Goal: Transaction & Acquisition: Book appointment/travel/reservation

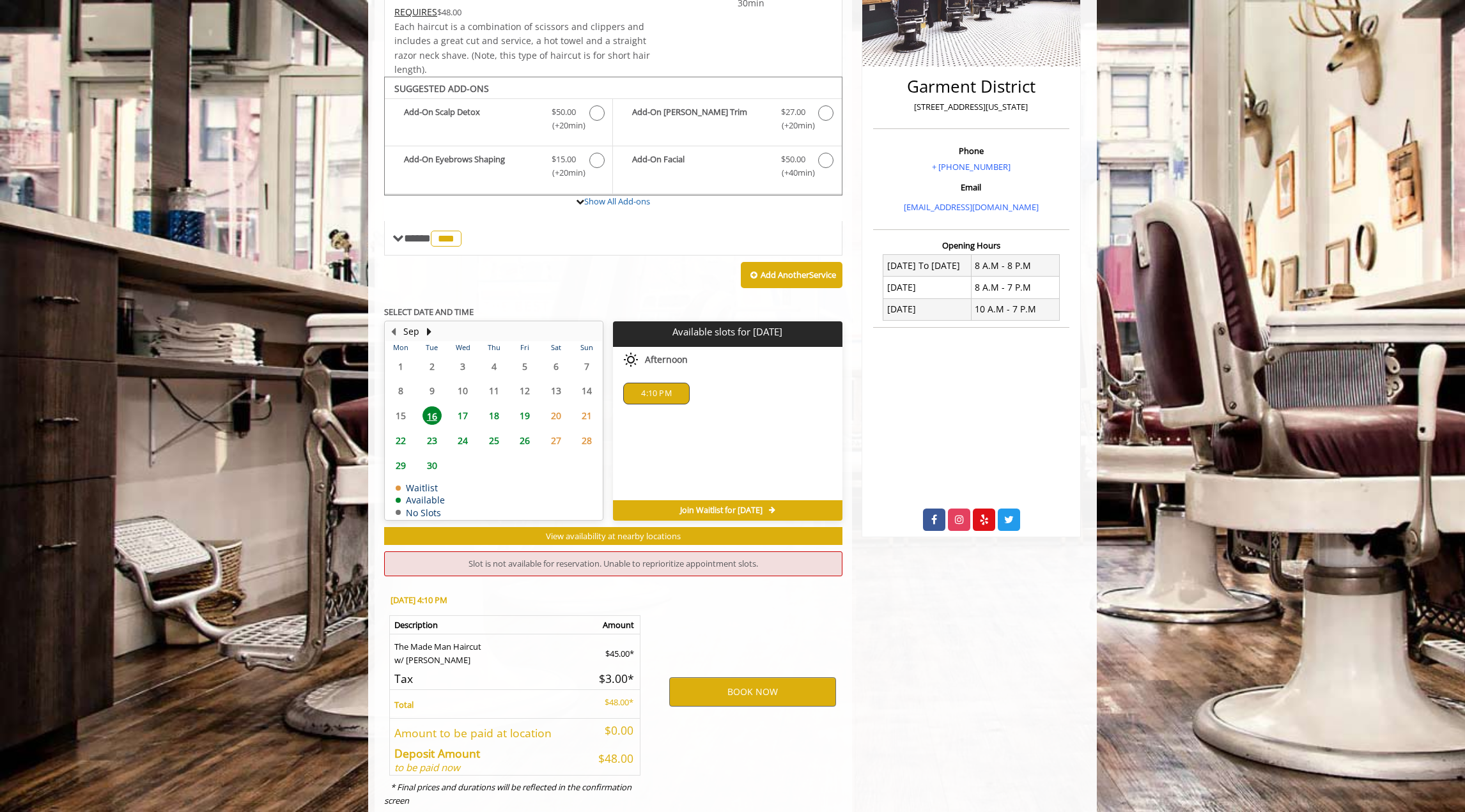
click at [672, 388] on span "4:10 PM" at bounding box center [656, 393] width 54 height 10
click at [672, 384] on div "4:10 PM" at bounding box center [656, 394] width 66 height 22
click at [672, 383] on div "4:10 PM" at bounding box center [656, 394] width 66 height 22
click at [758, 677] on button "BOOK NOW" at bounding box center [752, 692] width 167 height 29
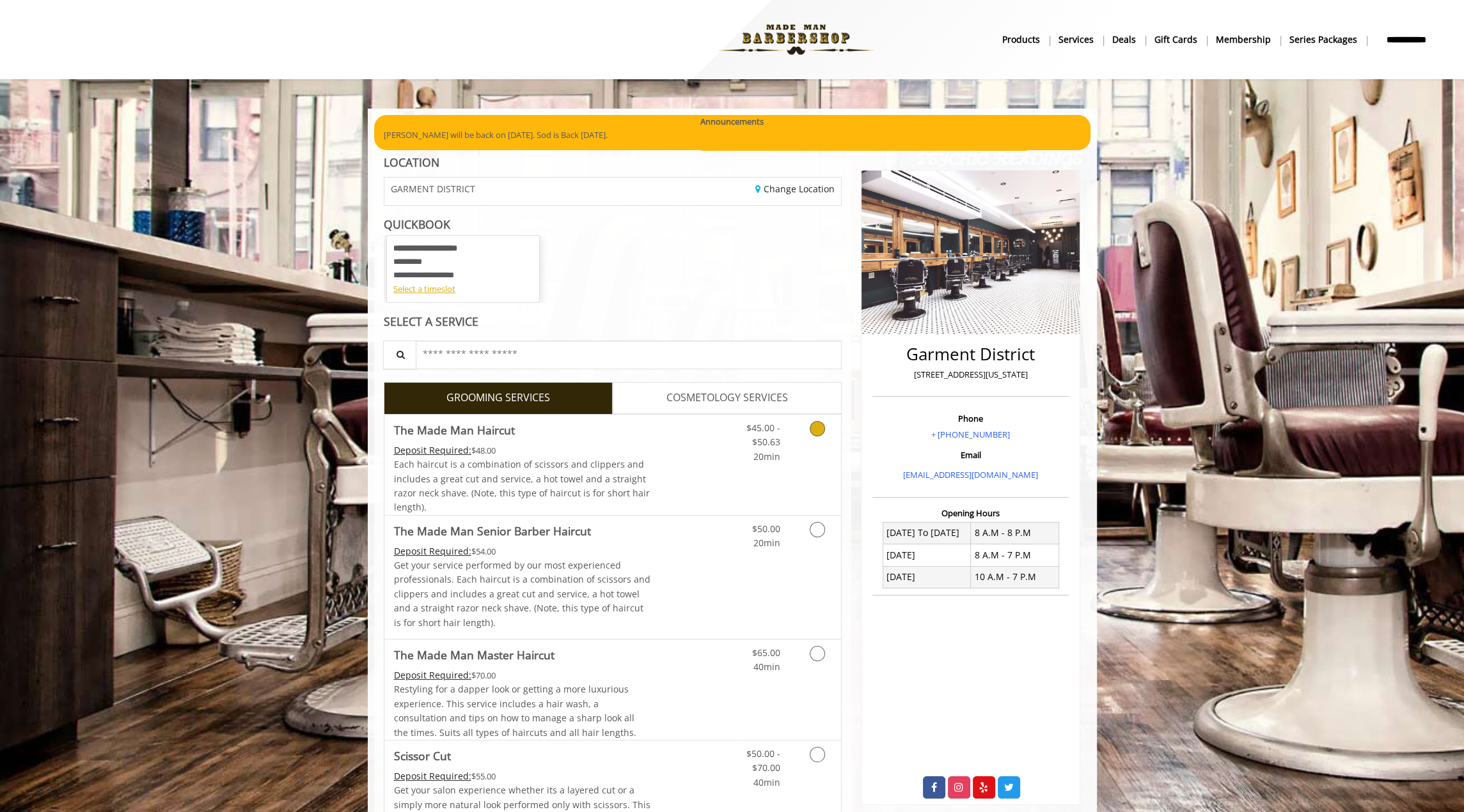
click at [816, 430] on icon "Grooming services" at bounding box center [818, 429] width 15 height 15
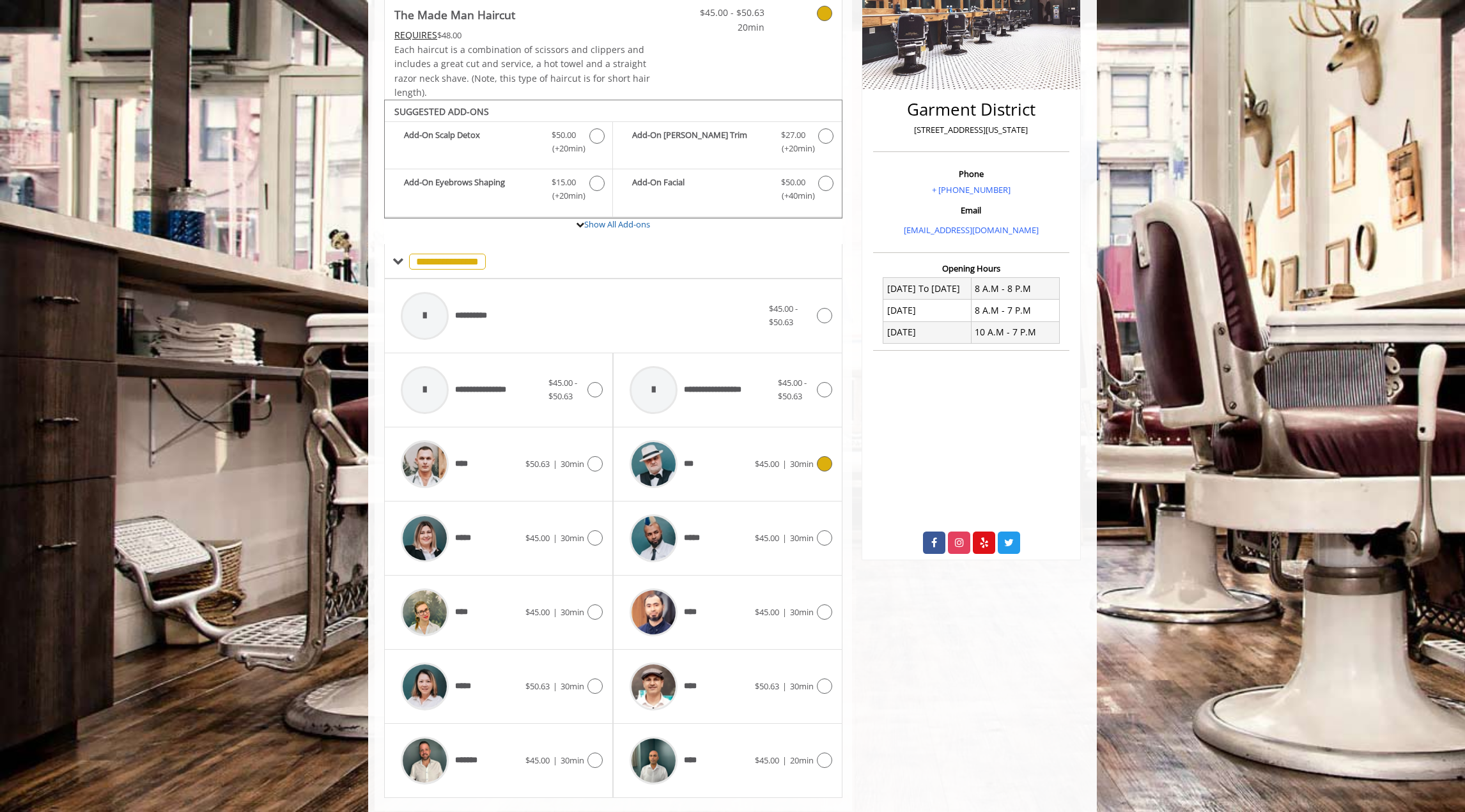
scroll to position [272, 0]
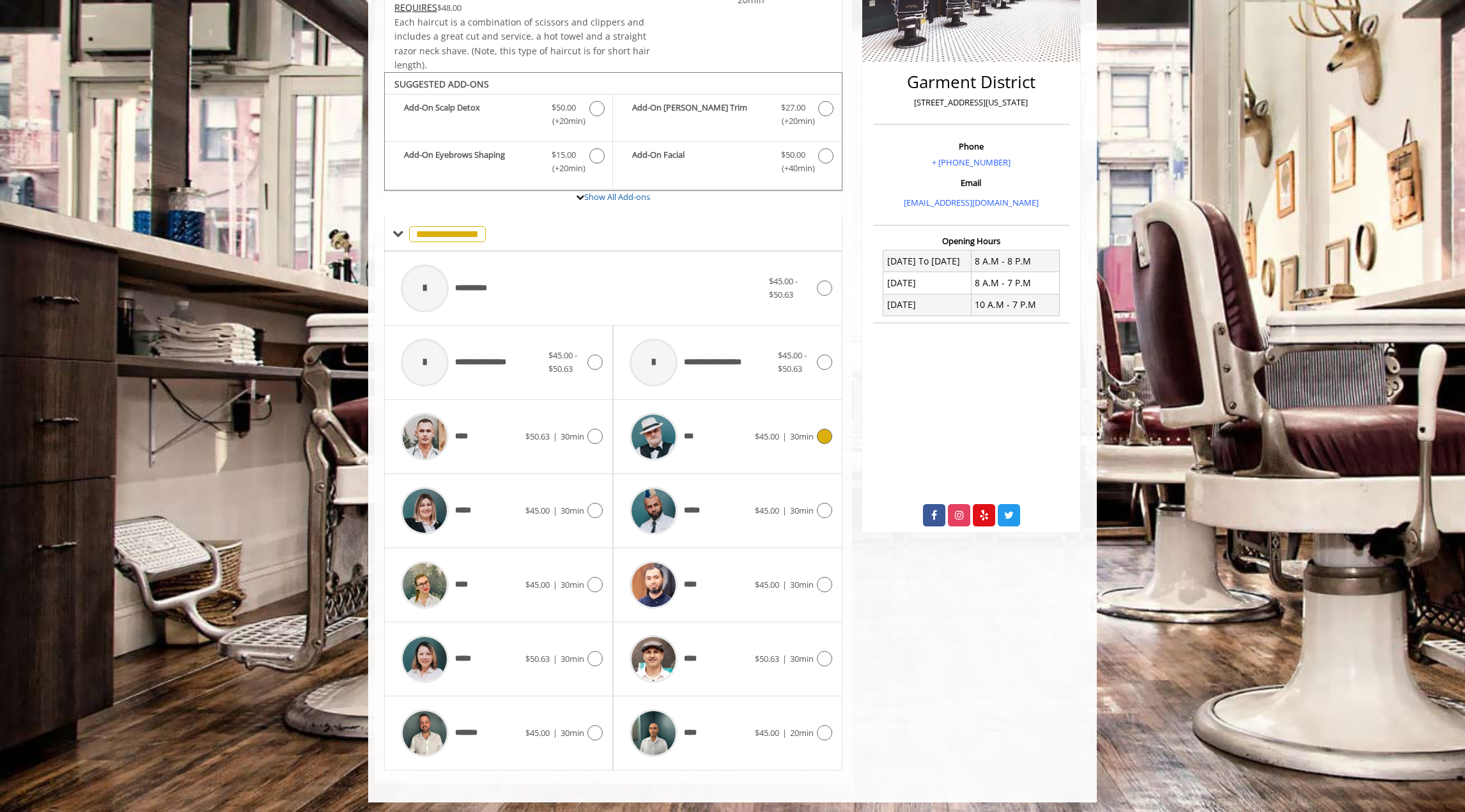
click at [815, 433] on div at bounding box center [823, 436] width 19 height 15
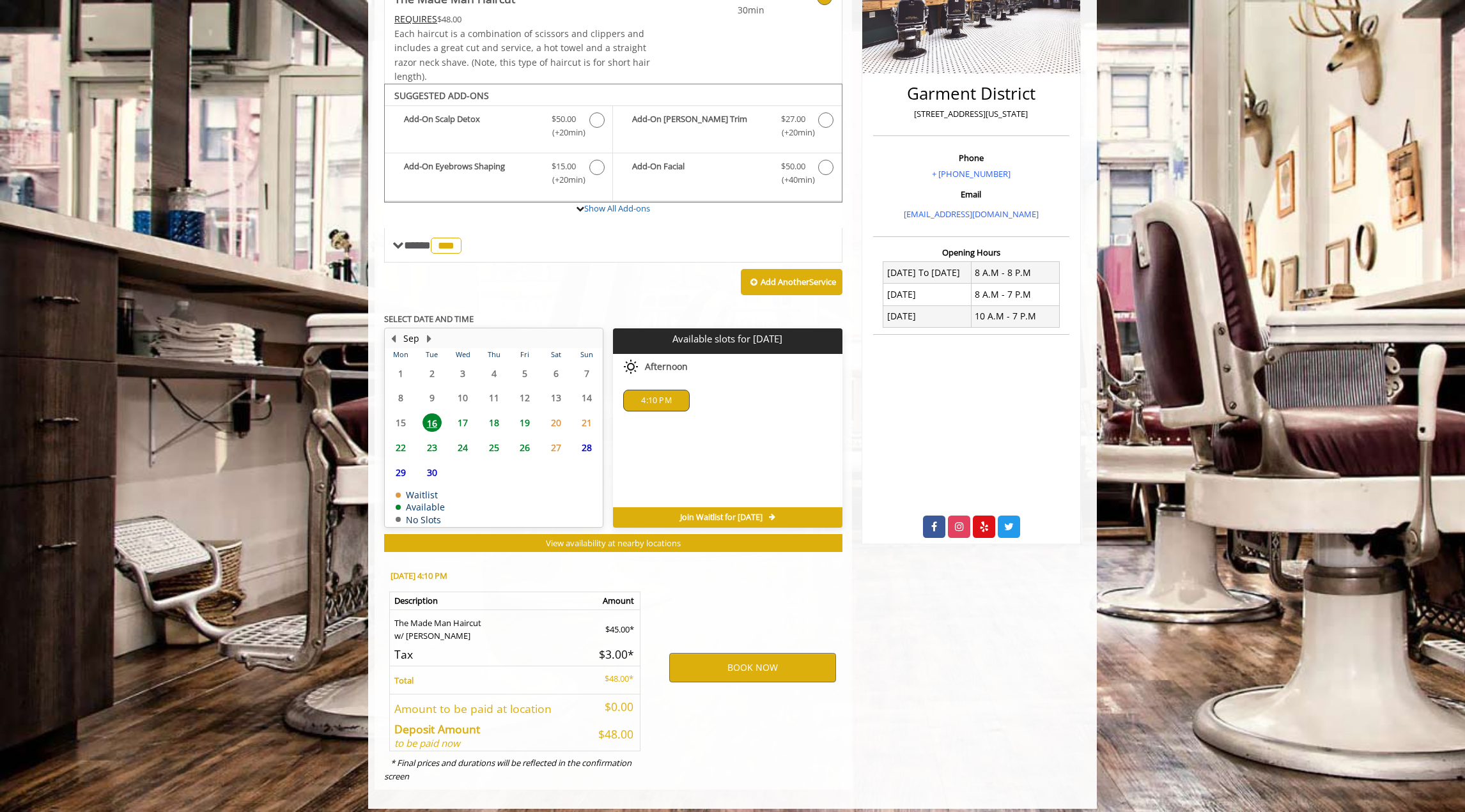
scroll to position [267, 0]
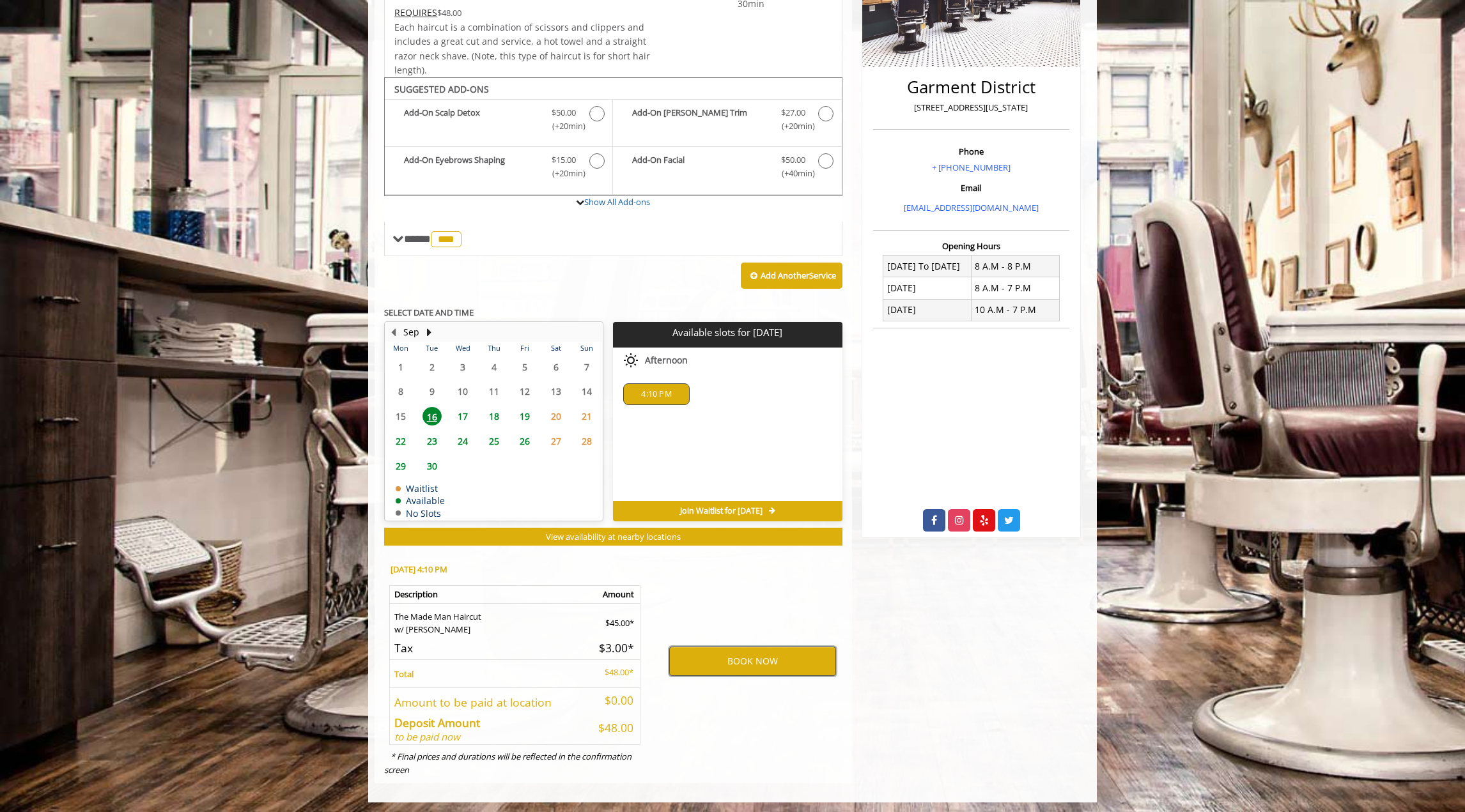
click at [765, 659] on button "BOOK NOW" at bounding box center [752, 661] width 167 height 29
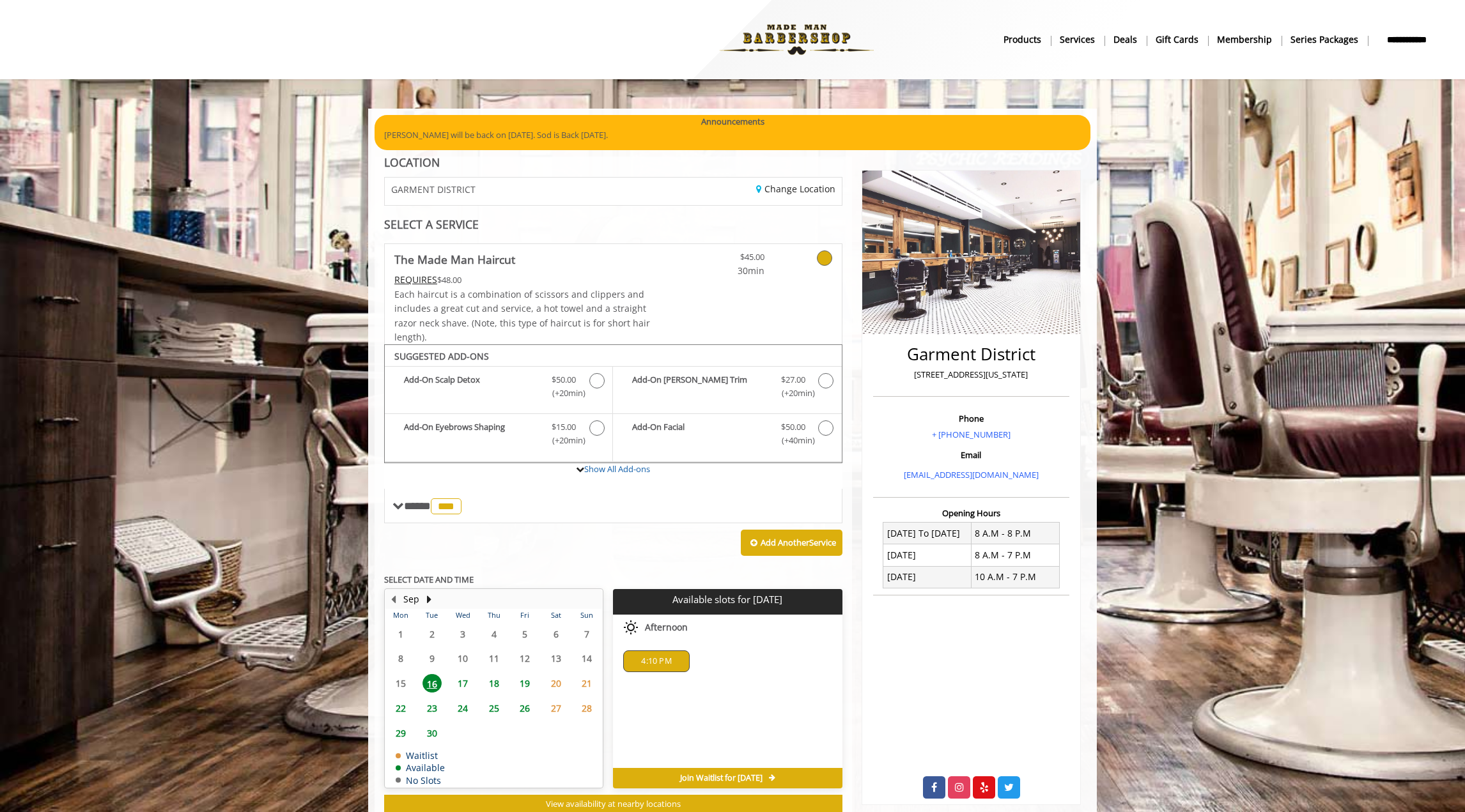
scroll to position [0, 0]
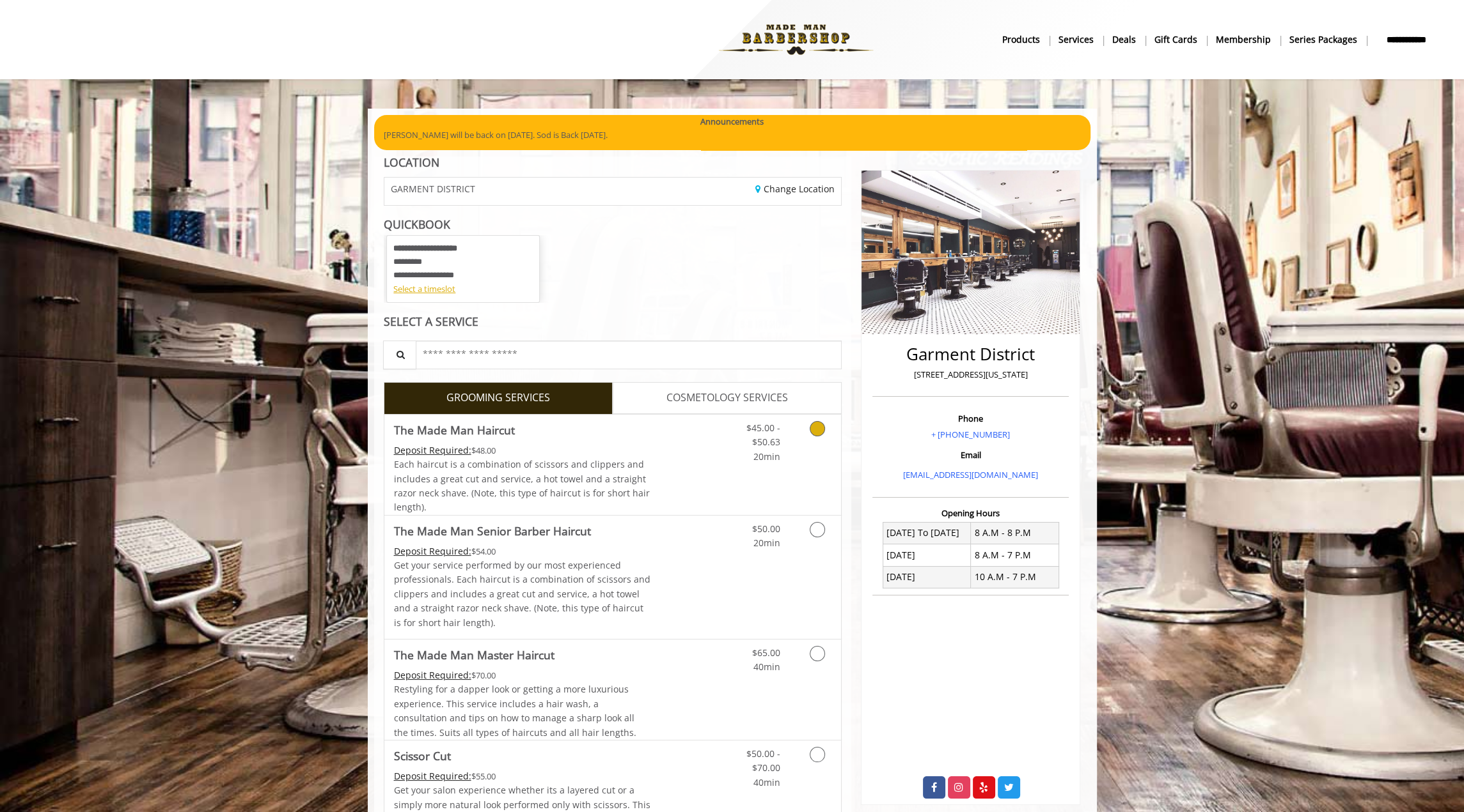
click at [823, 427] on icon "Grooming services" at bounding box center [818, 429] width 15 height 15
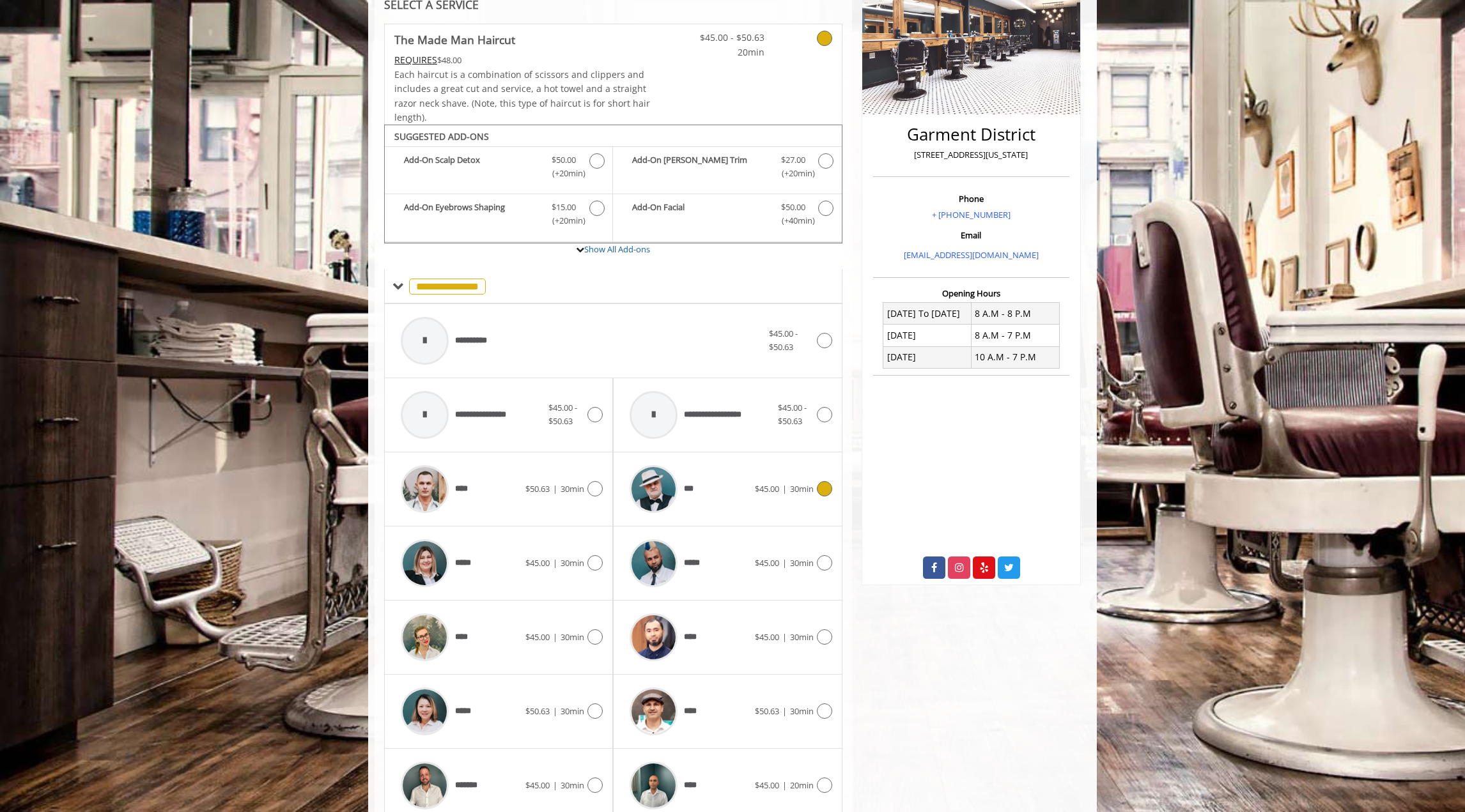
scroll to position [272, 0]
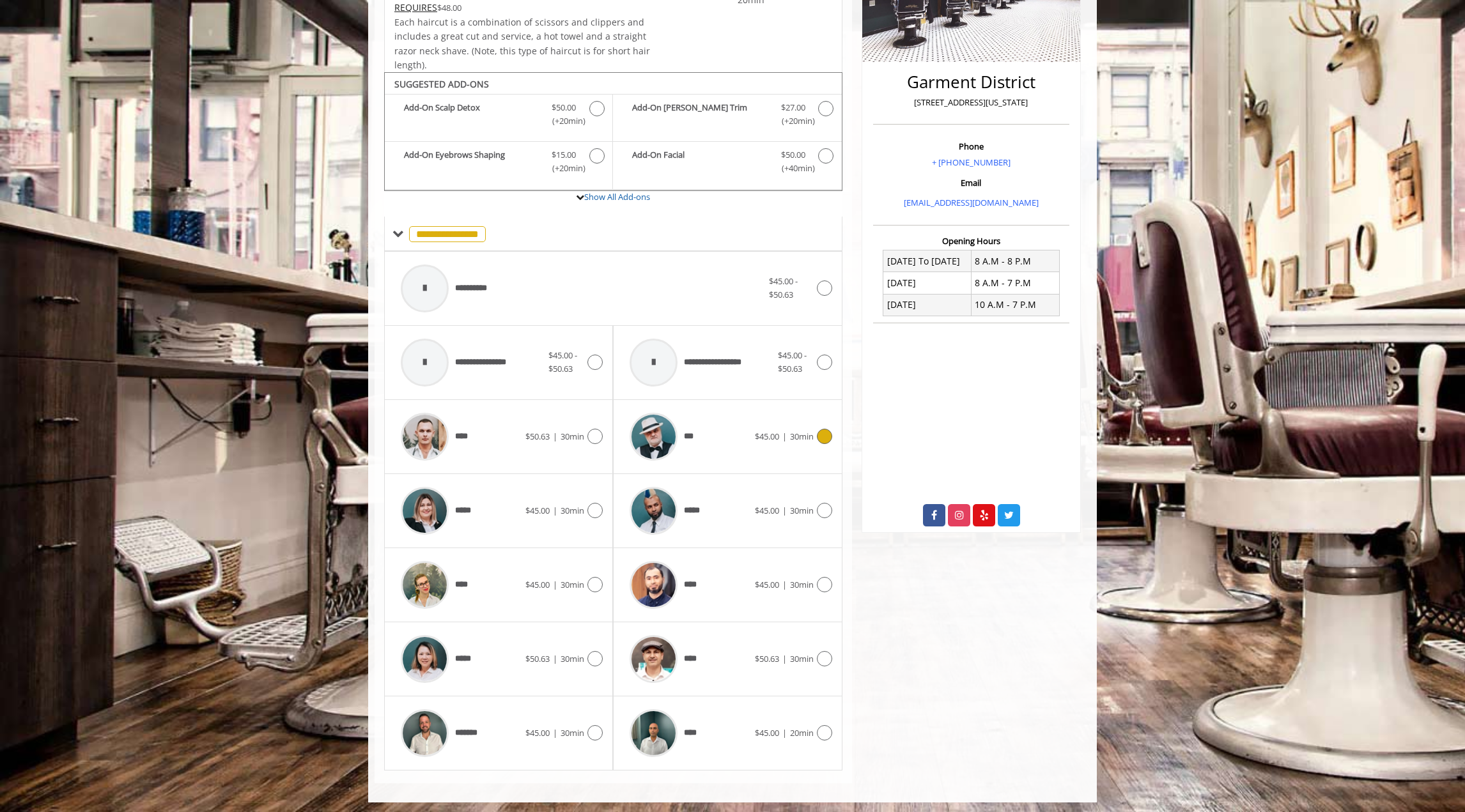
click at [826, 436] on icon at bounding box center [825, 436] width 15 height 15
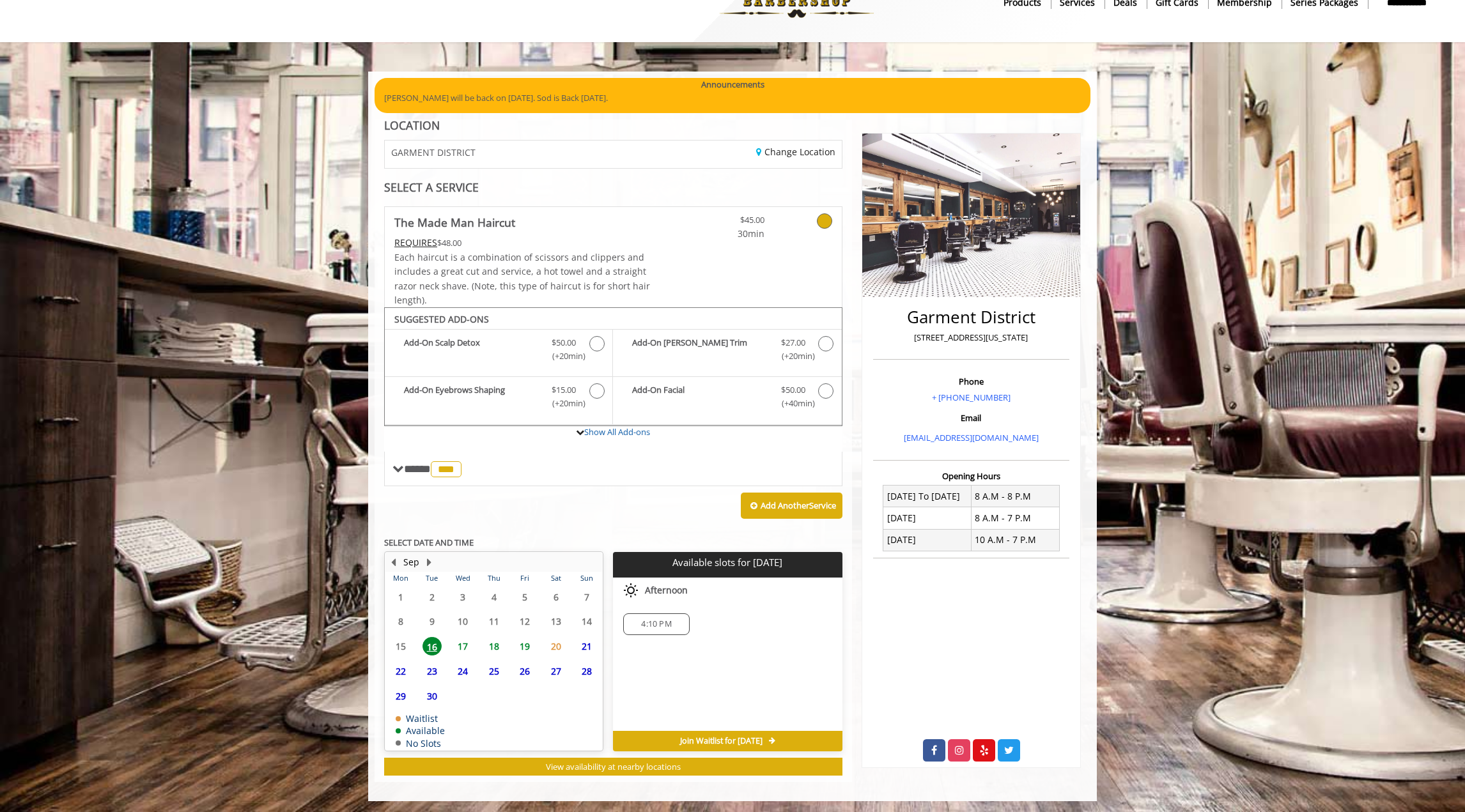
click at [664, 626] on span "4:10 PM" at bounding box center [656, 624] width 30 height 10
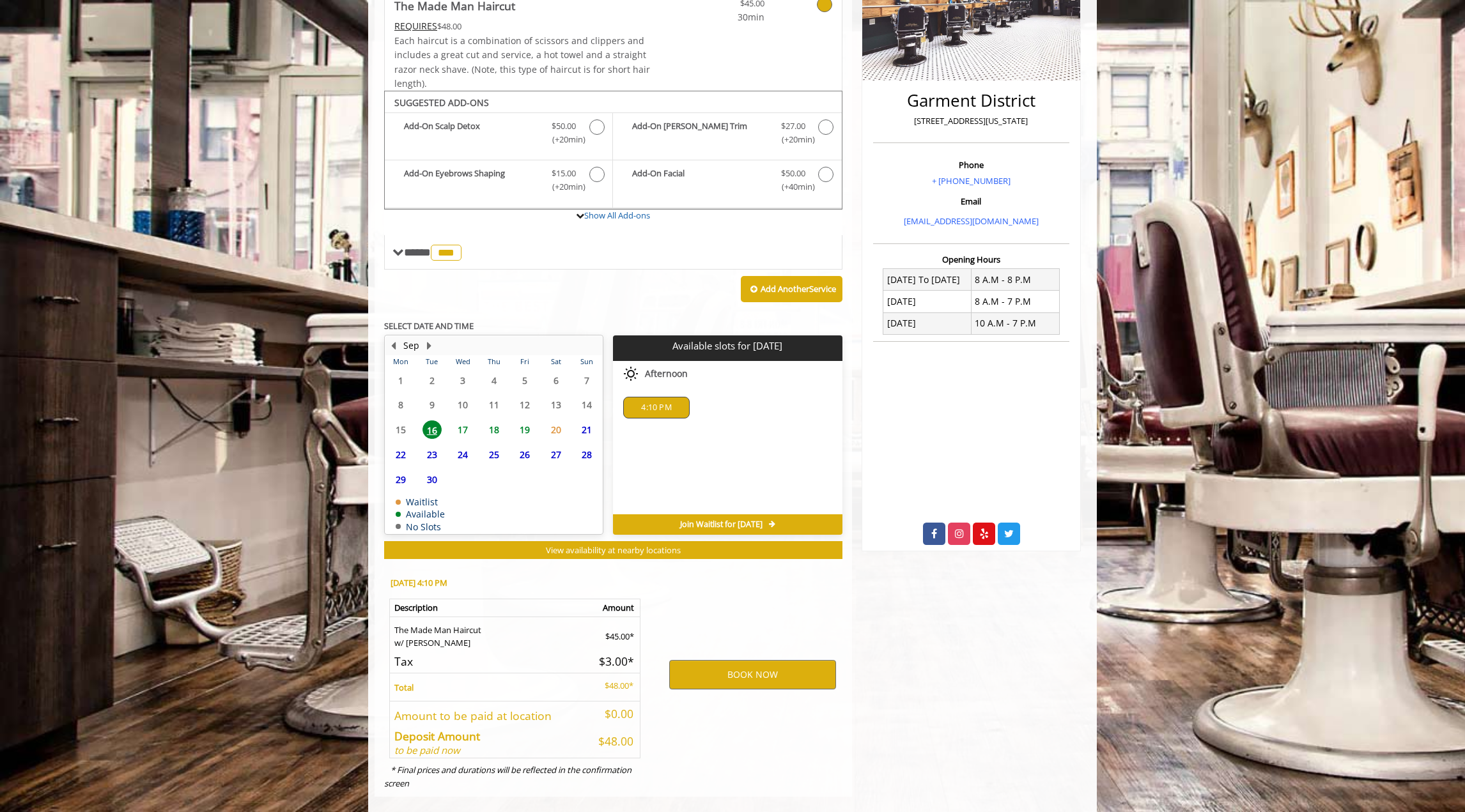
scroll to position [267, 0]
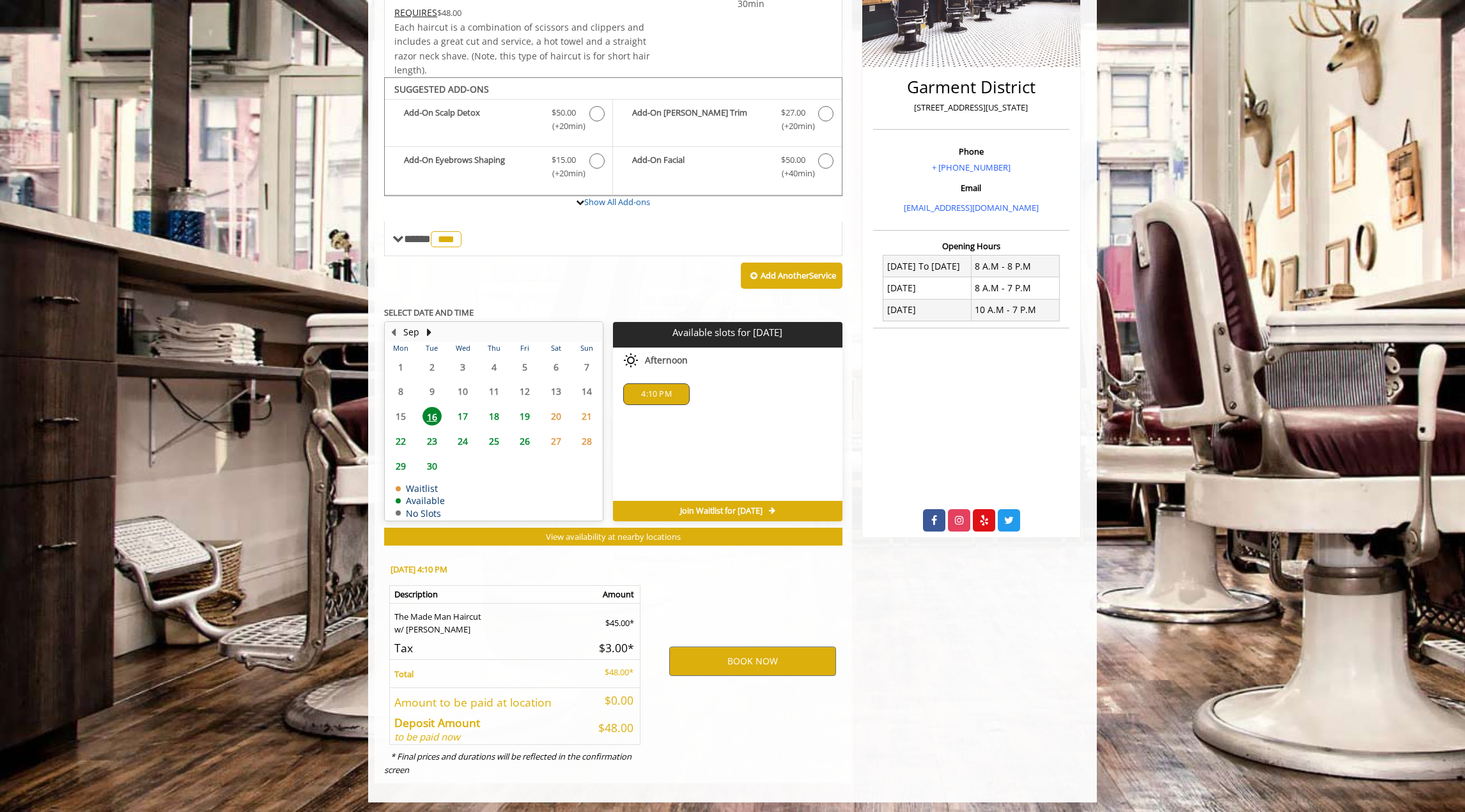
click at [667, 389] on span "4:10 PM" at bounding box center [656, 394] width 30 height 10
click at [762, 656] on button "BOOK NOW" at bounding box center [752, 661] width 167 height 29
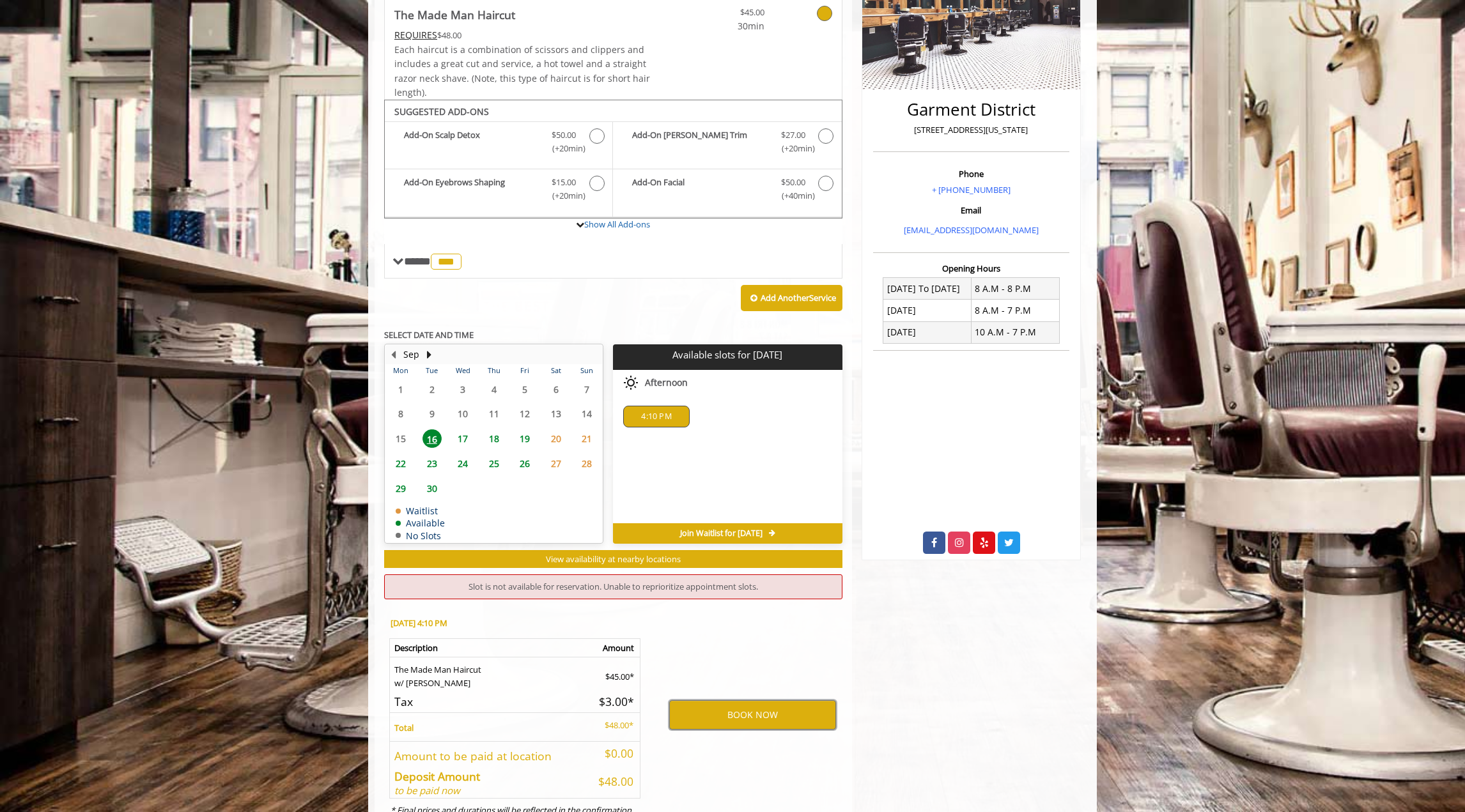
scroll to position [256, 0]
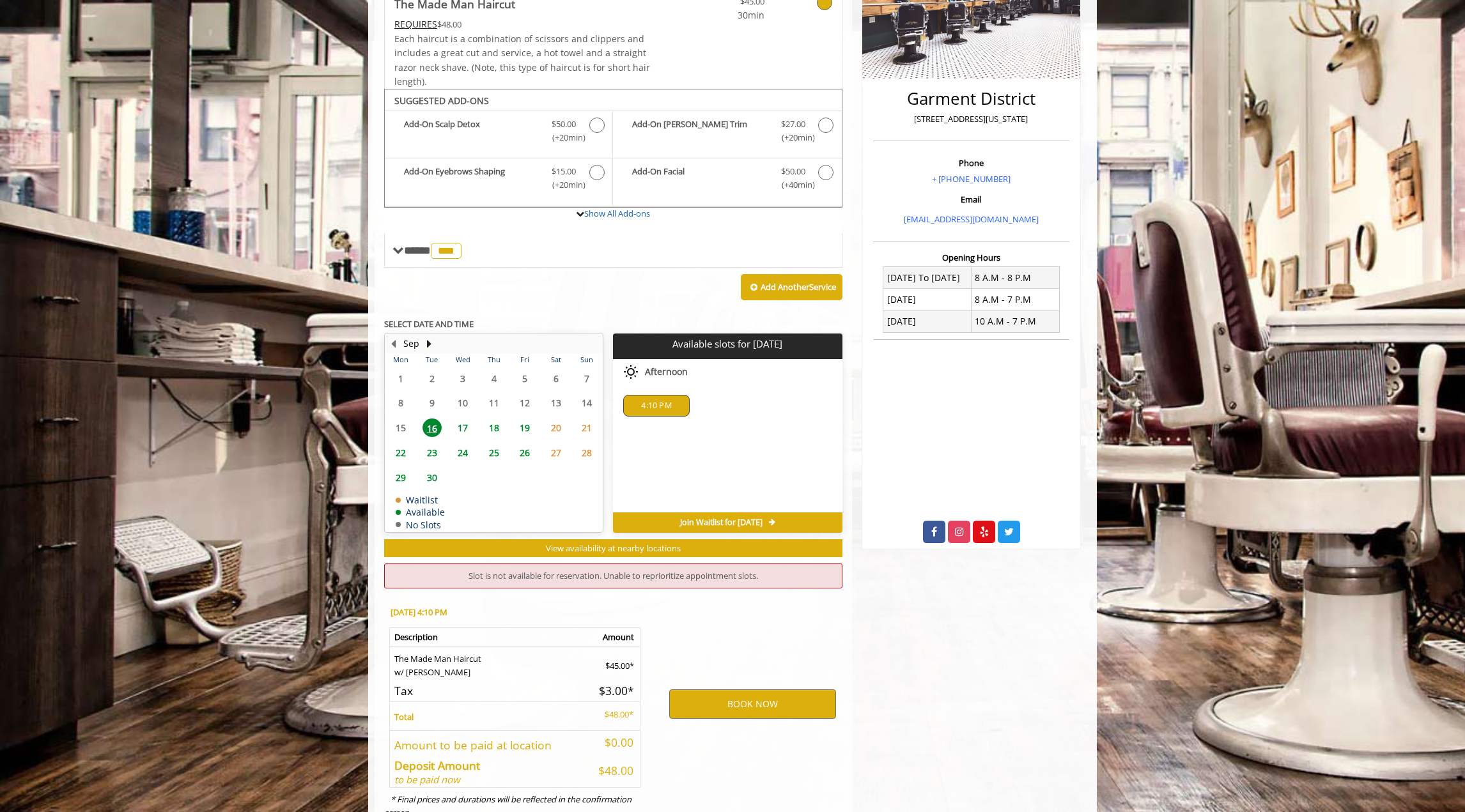
click at [663, 396] on div "4:10 PM" at bounding box center [656, 406] width 66 height 22
click at [754, 521] on span "Join Waitlist for [DATE]" at bounding box center [721, 523] width 83 height 10
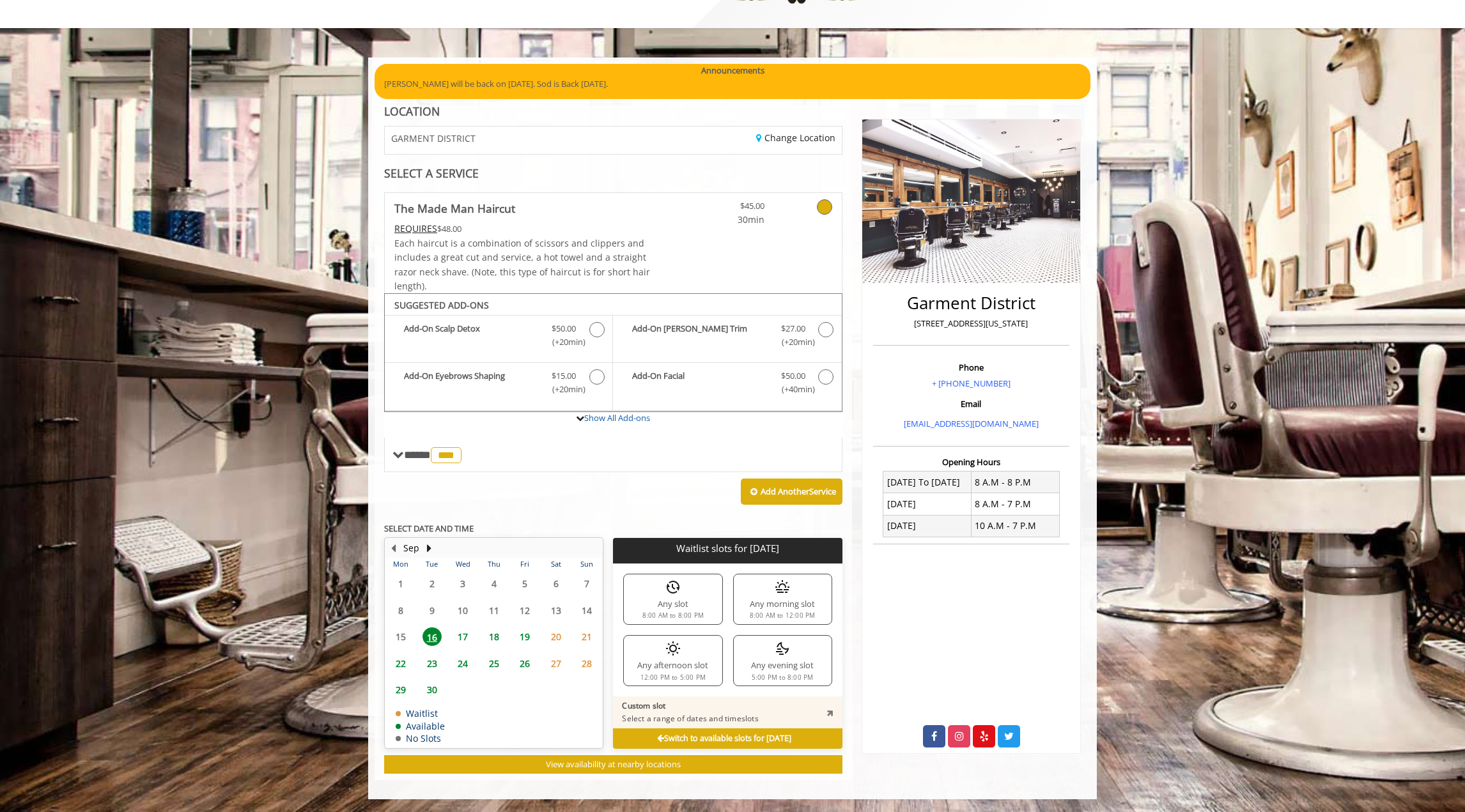
scroll to position [49, 0]
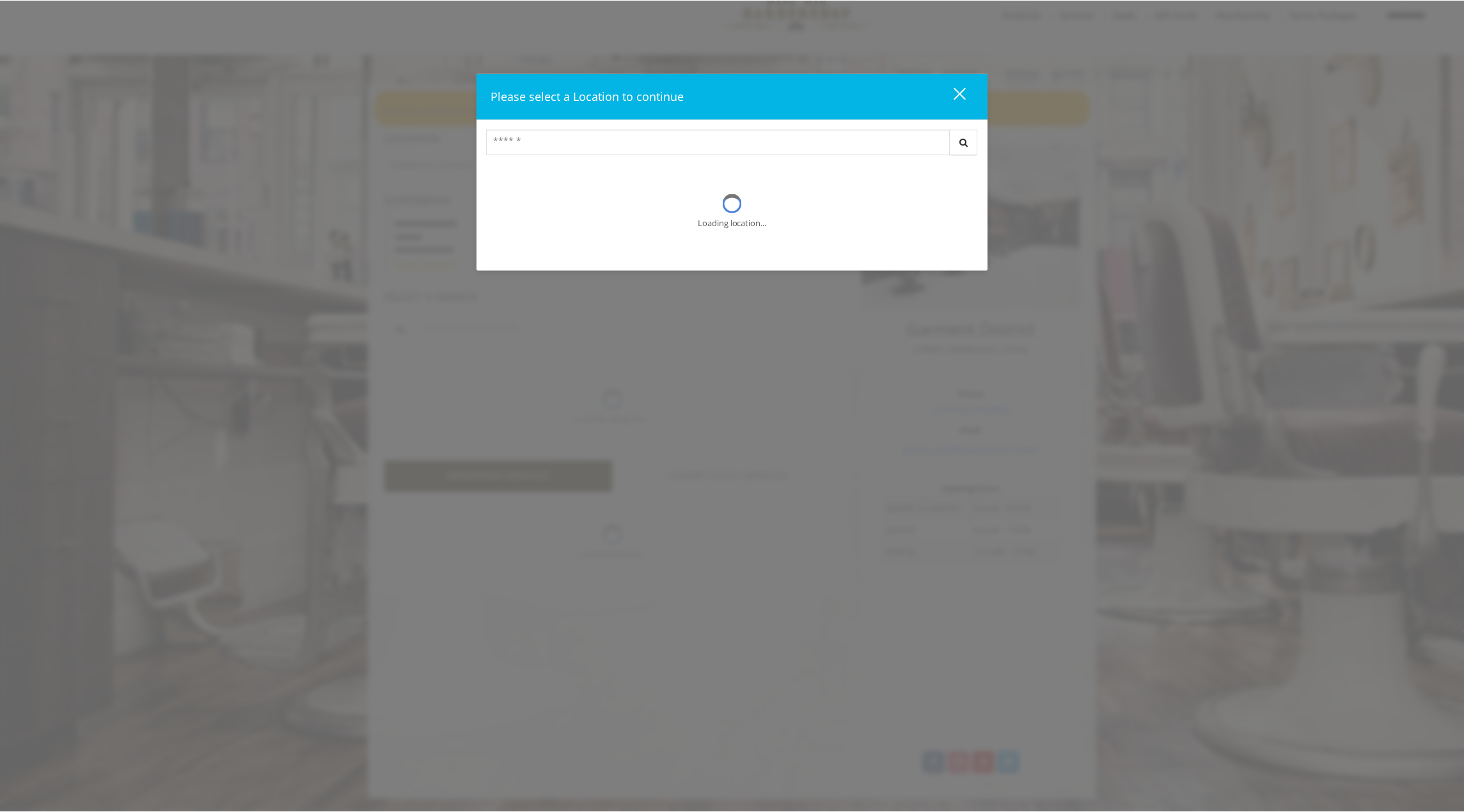
scroll to position [24, 0]
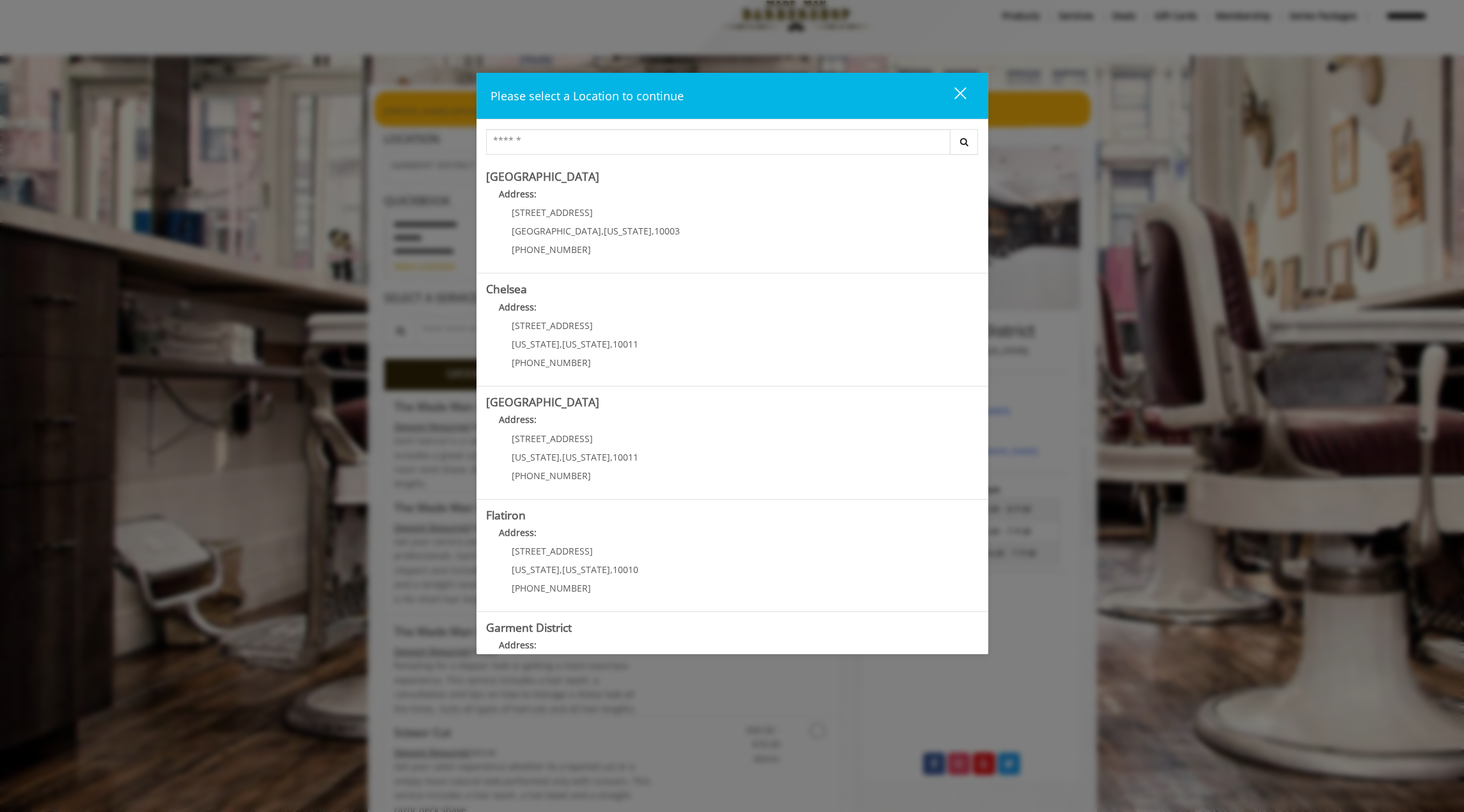
click at [965, 94] on button "close" at bounding box center [952, 95] width 44 height 26
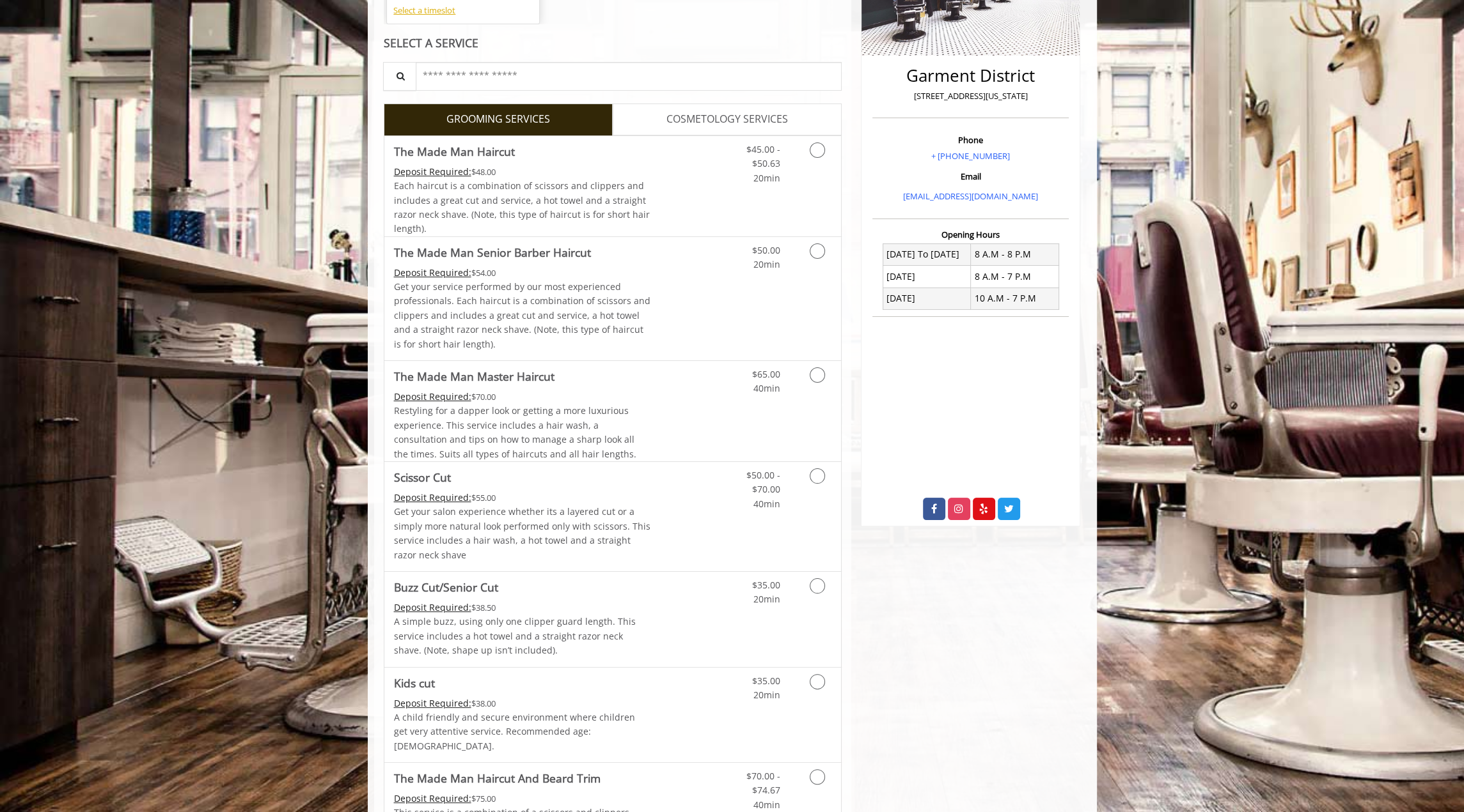
scroll to position [280, 0]
click at [813, 145] on icon "Grooming services" at bounding box center [818, 149] width 15 height 15
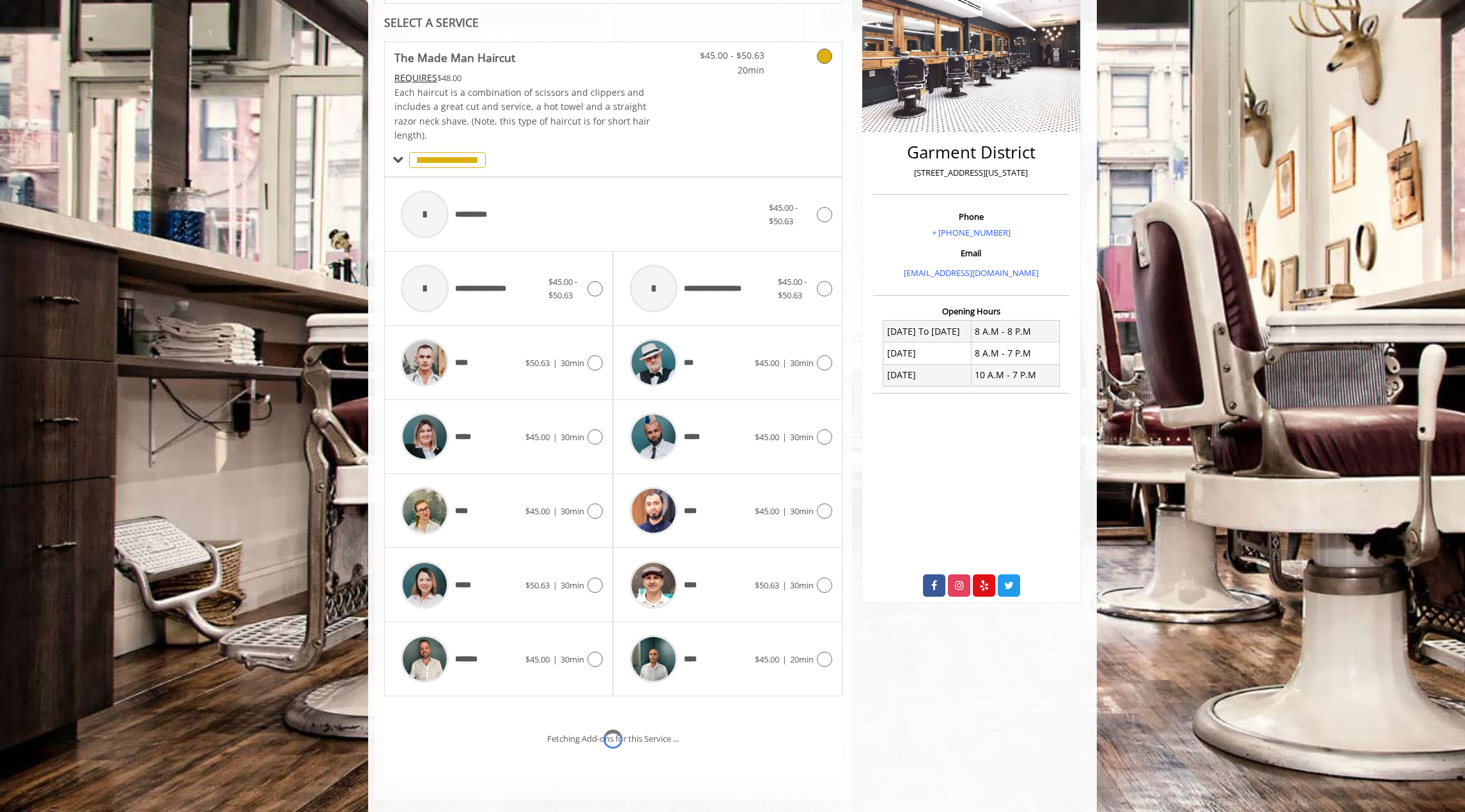
scroll to position [220, 0]
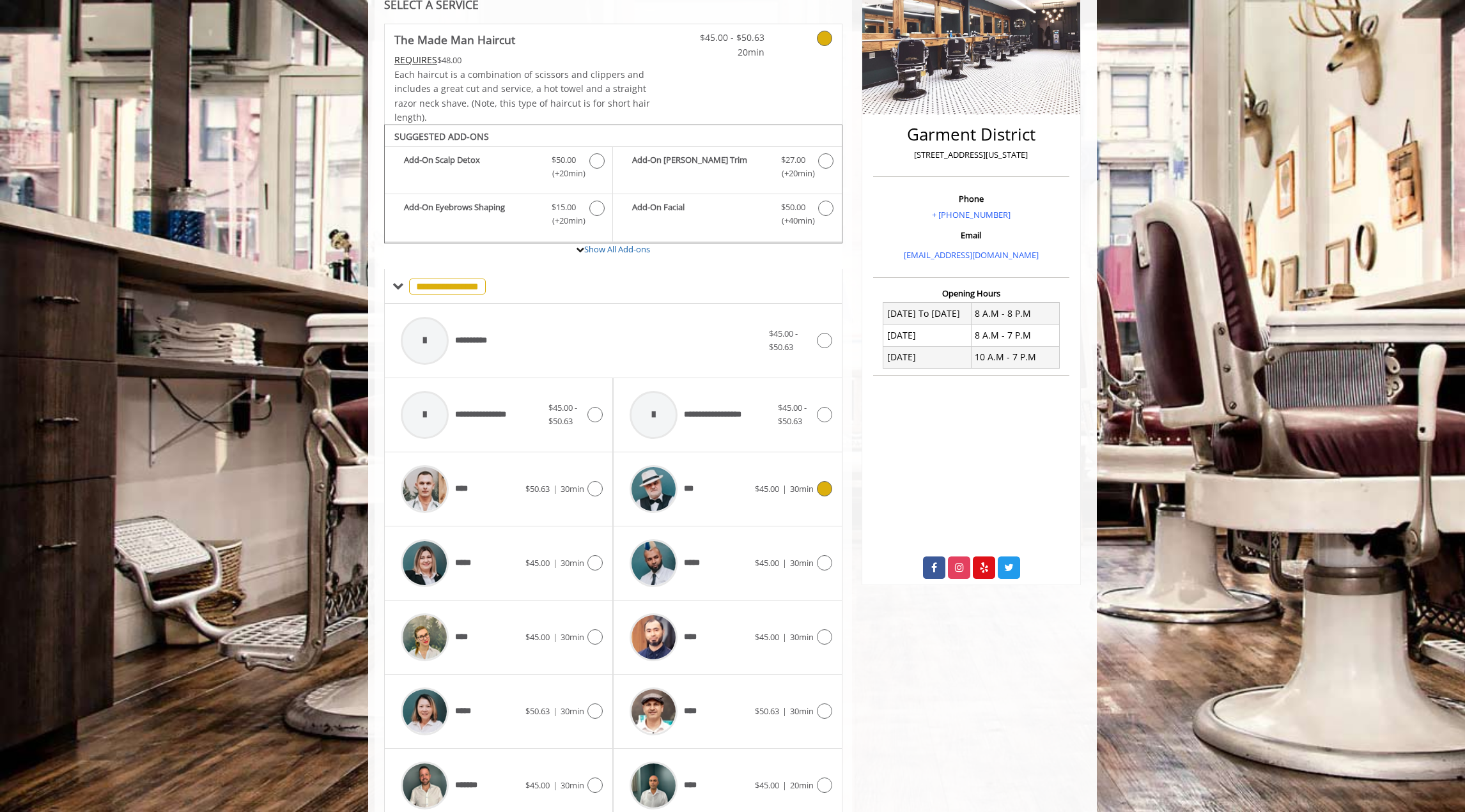
click at [824, 488] on icon at bounding box center [825, 489] width 15 height 15
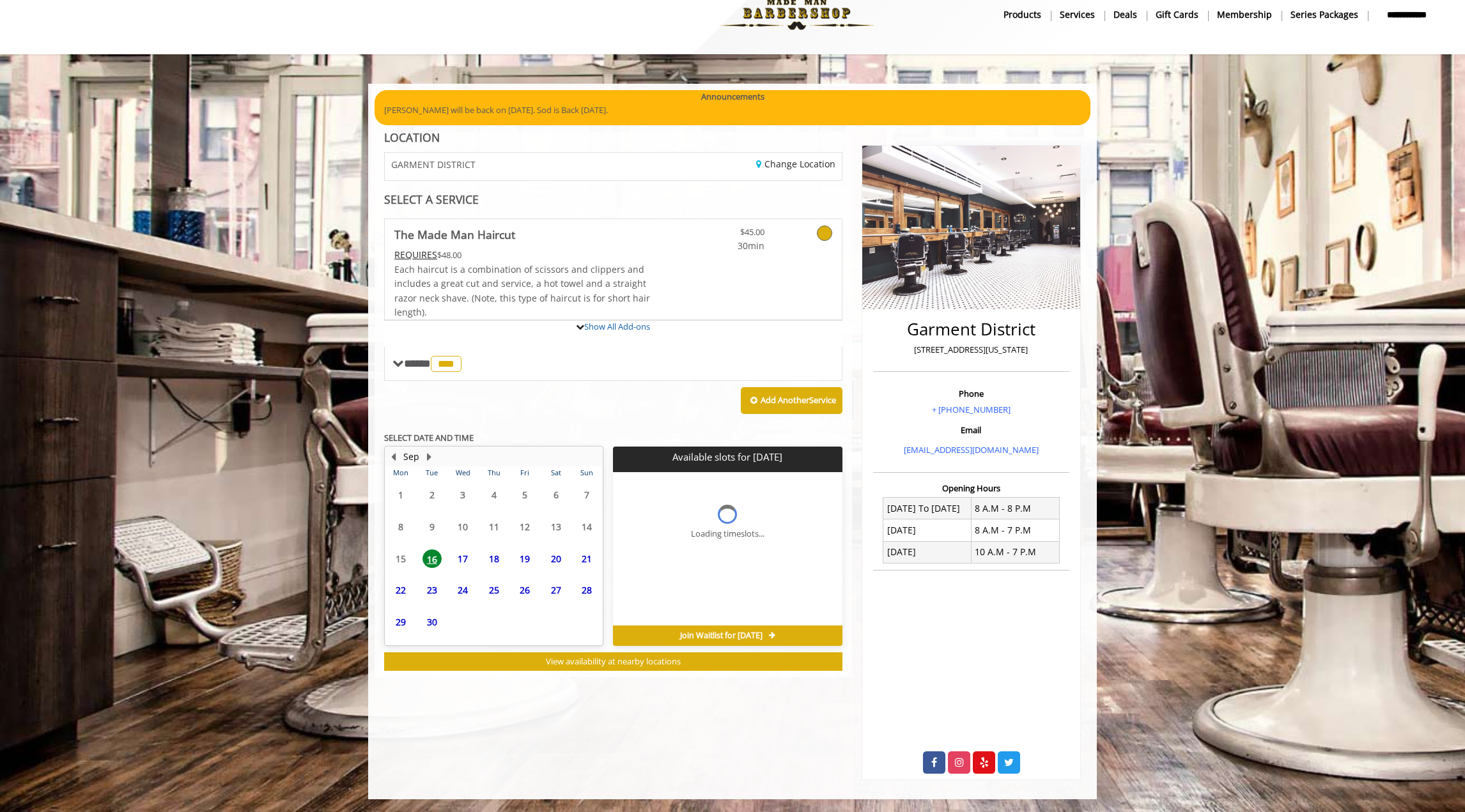
scroll to position [37, 0]
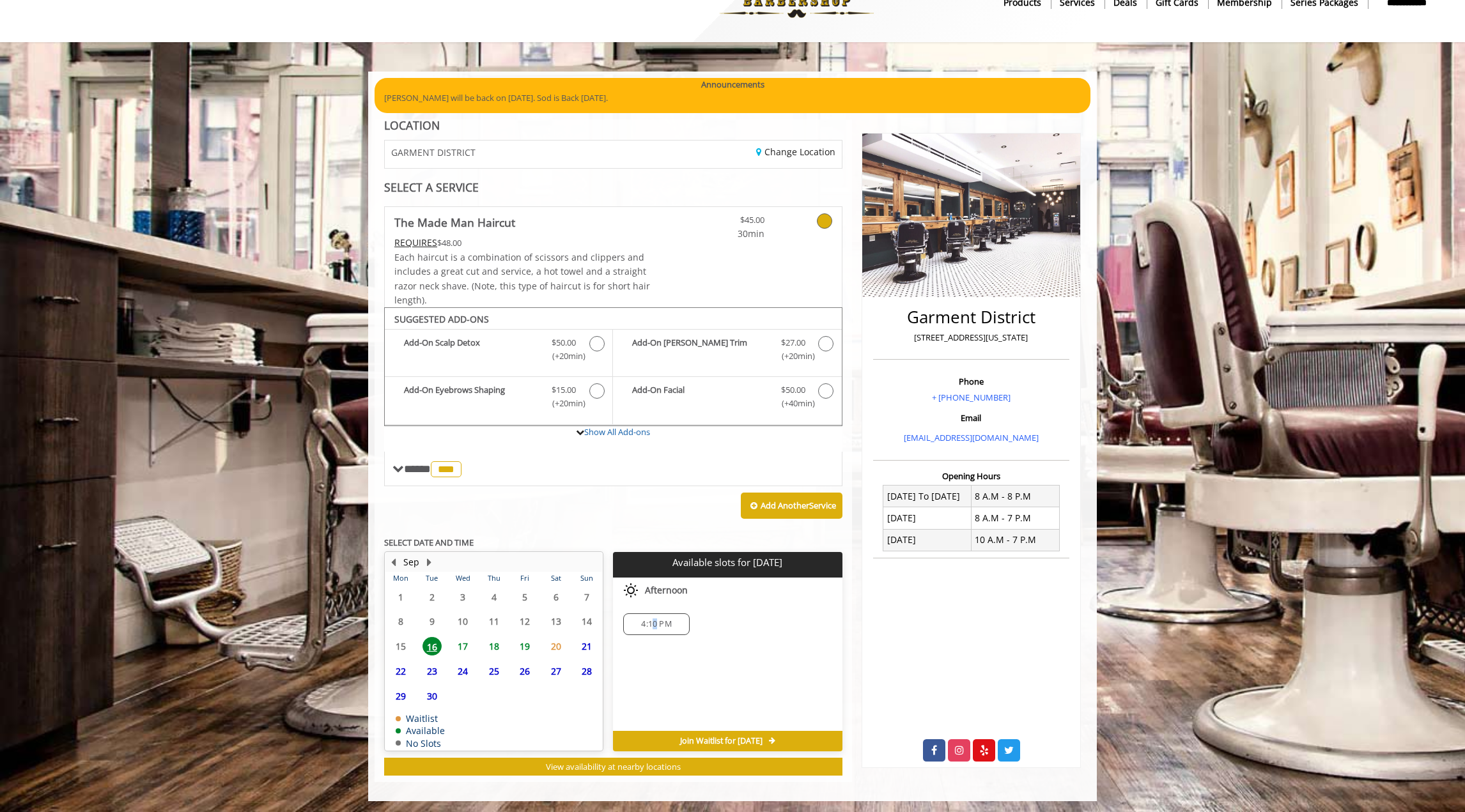
click at [657, 613] on div "4:10 PM" at bounding box center [656, 624] width 66 height 22
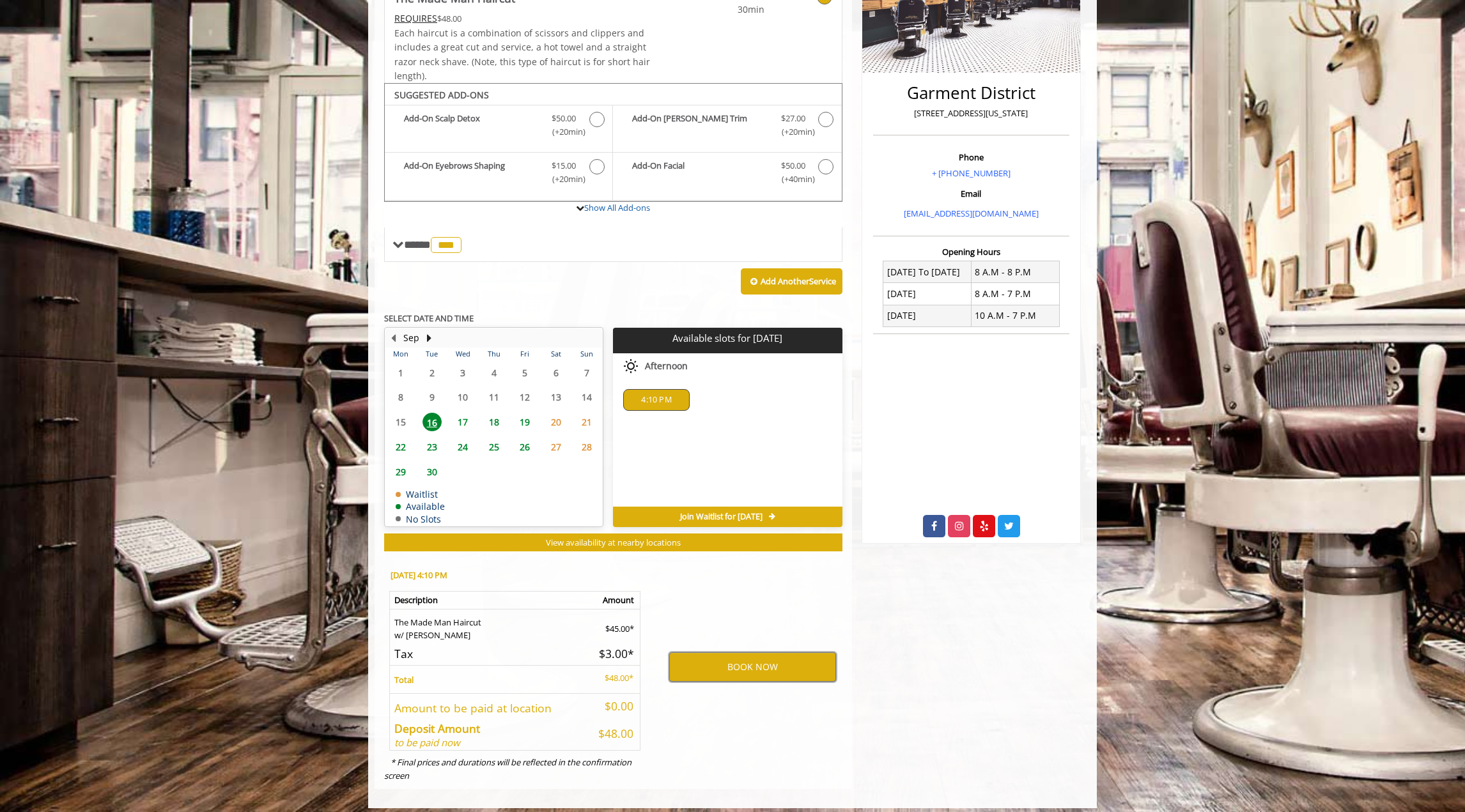
scroll to position [267, 0]
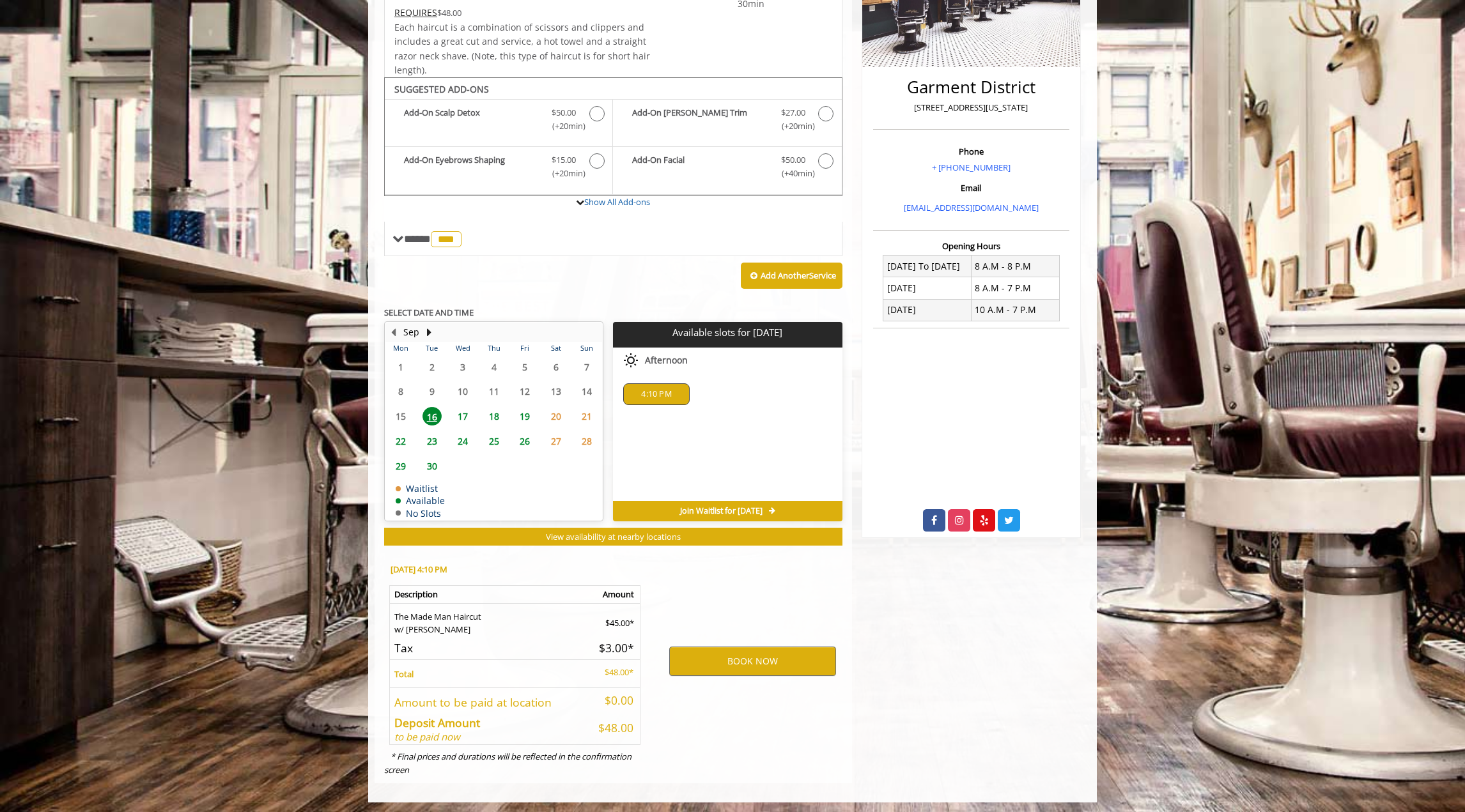
click at [660, 389] on span "4:10 PM" at bounding box center [656, 394] width 30 height 10
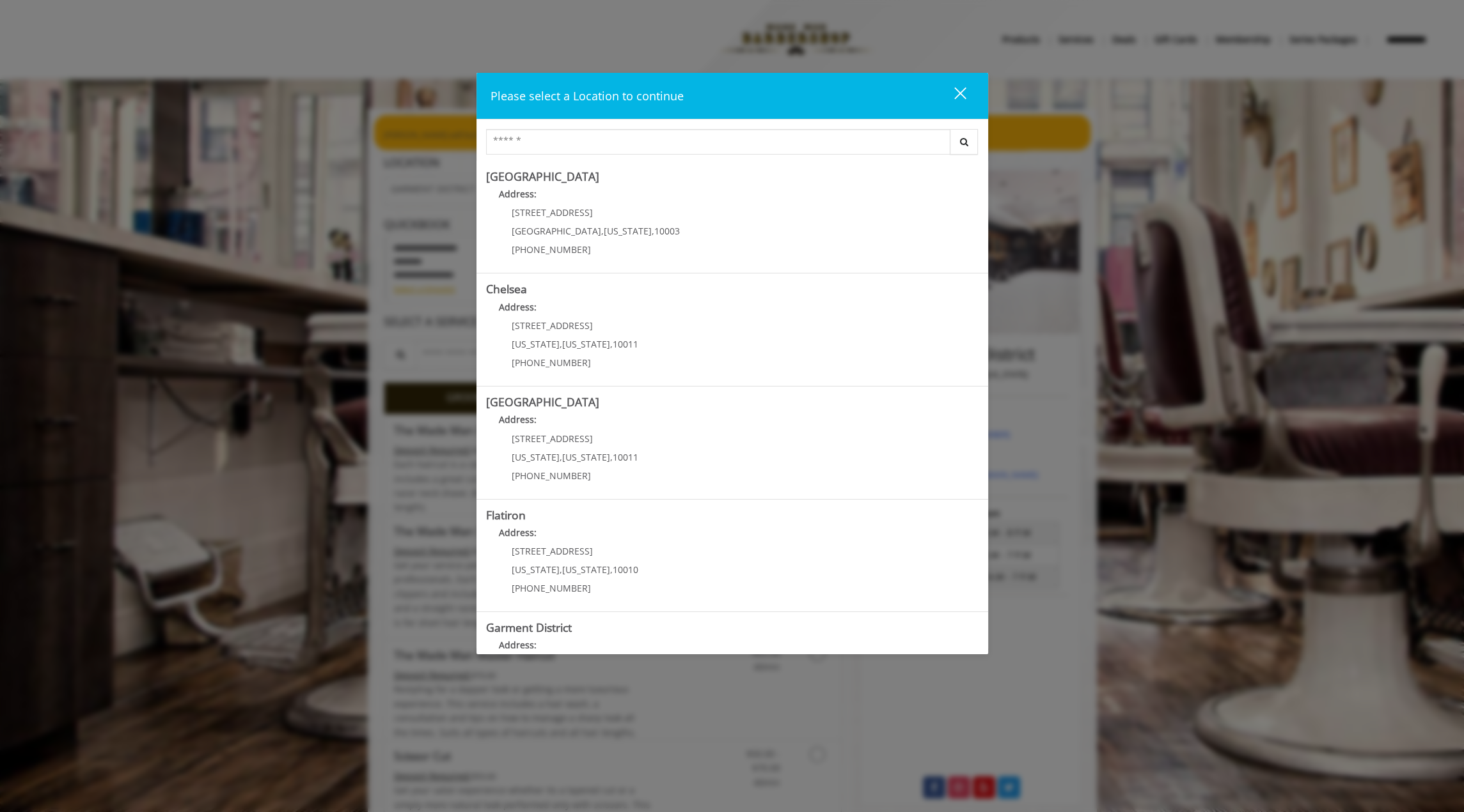
click at [958, 99] on div "close" at bounding box center [952, 95] width 25 height 19
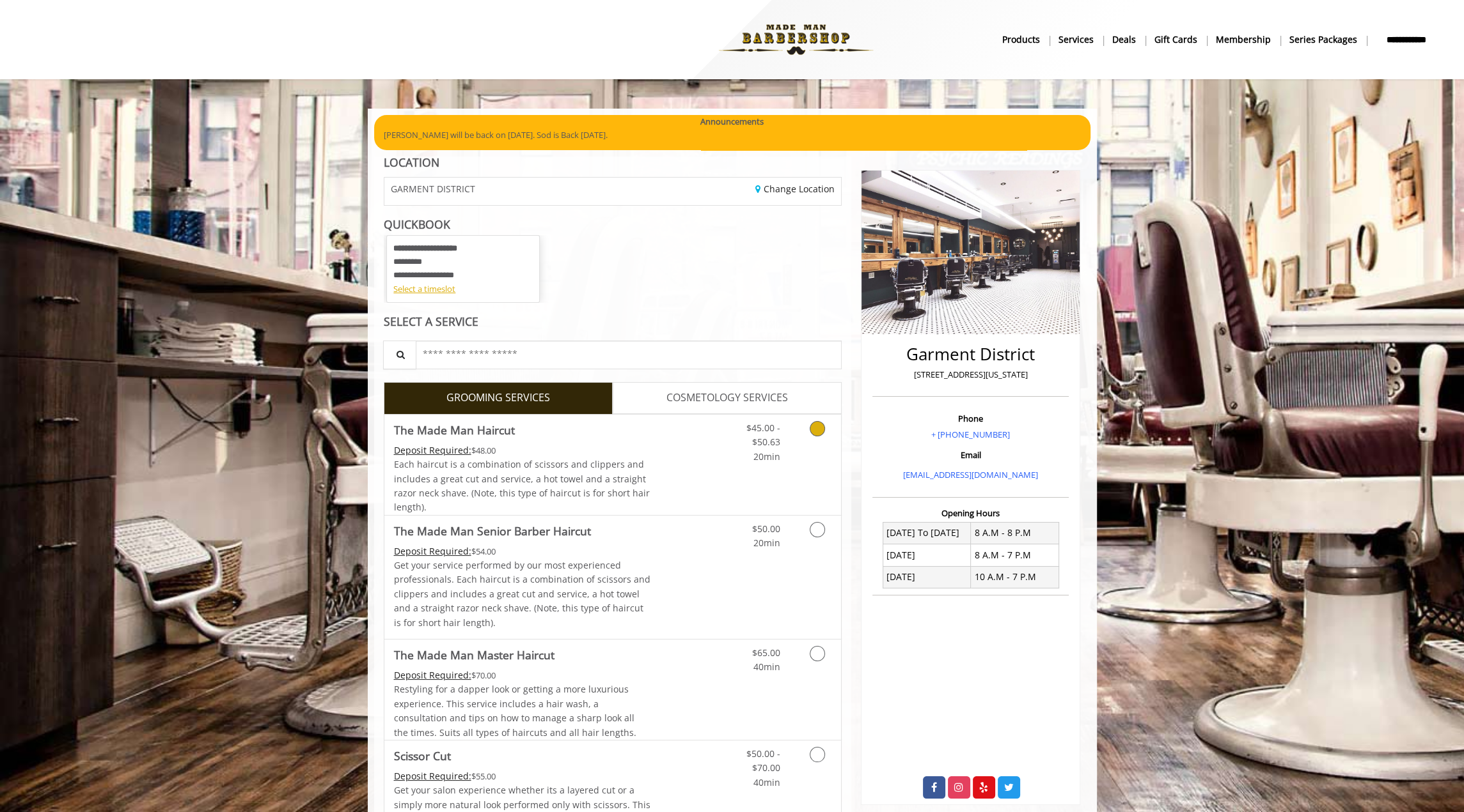
click at [815, 429] on icon "Grooming services" at bounding box center [818, 429] width 15 height 15
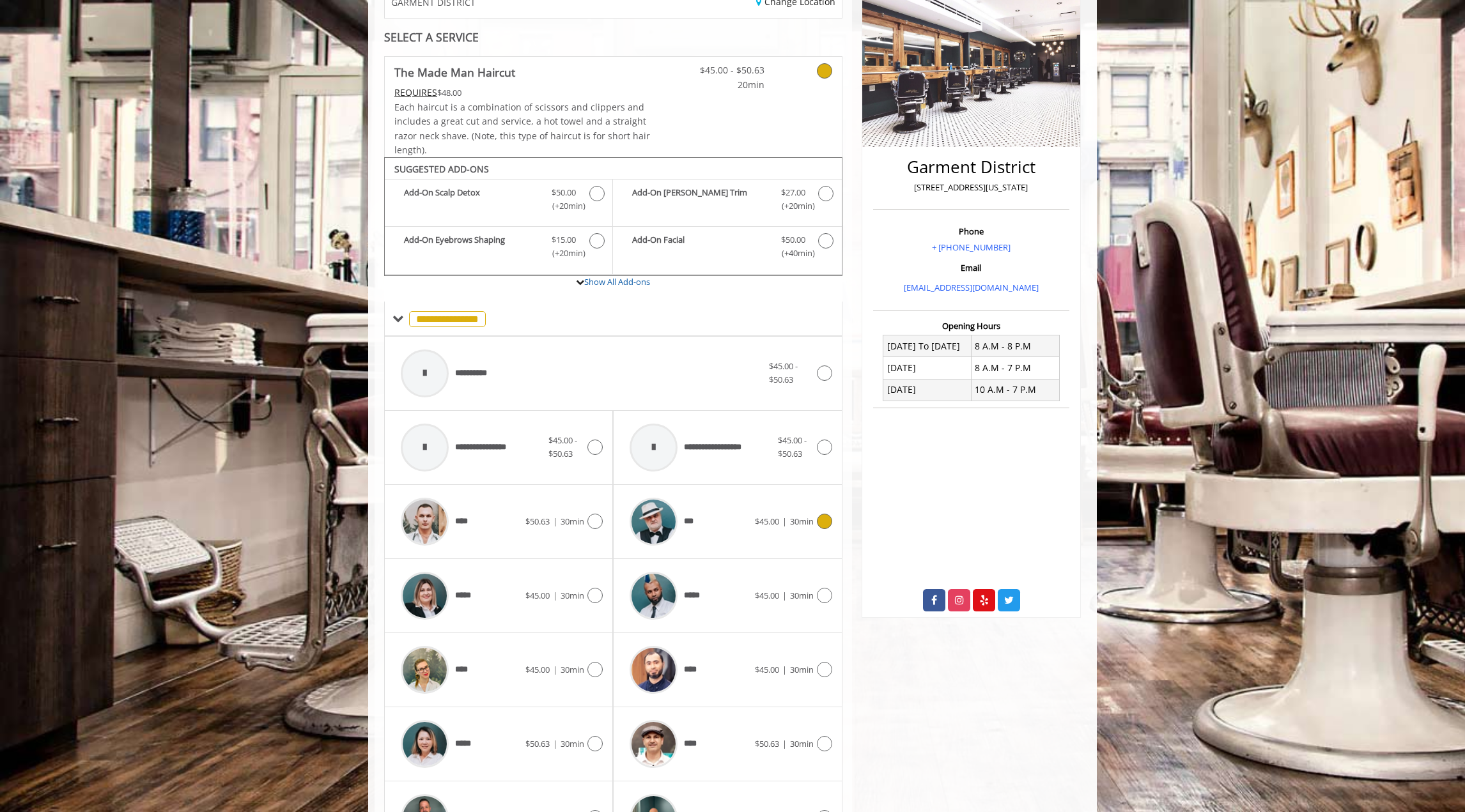
scroll to position [272, 0]
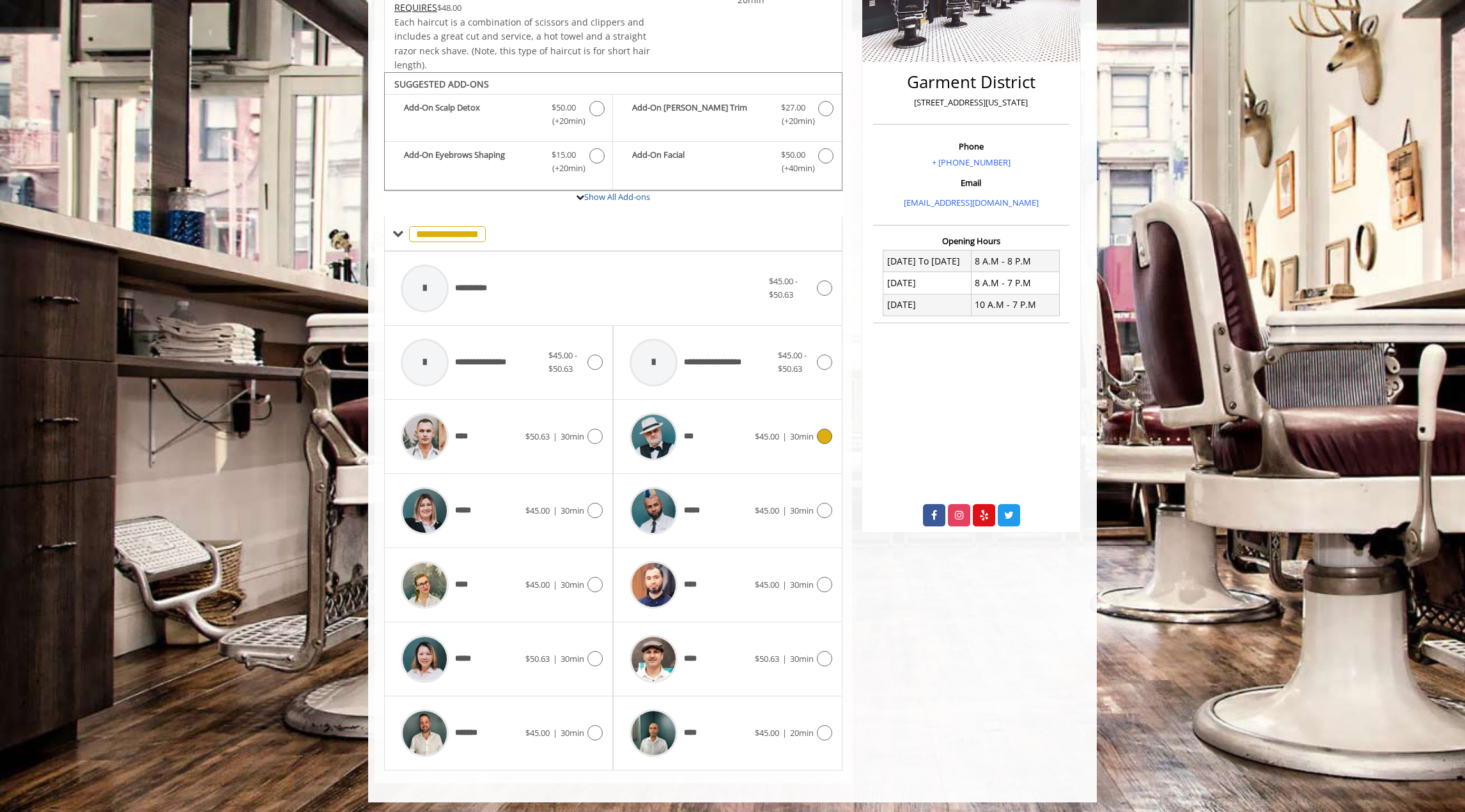
click at [830, 441] on div at bounding box center [823, 436] width 19 height 15
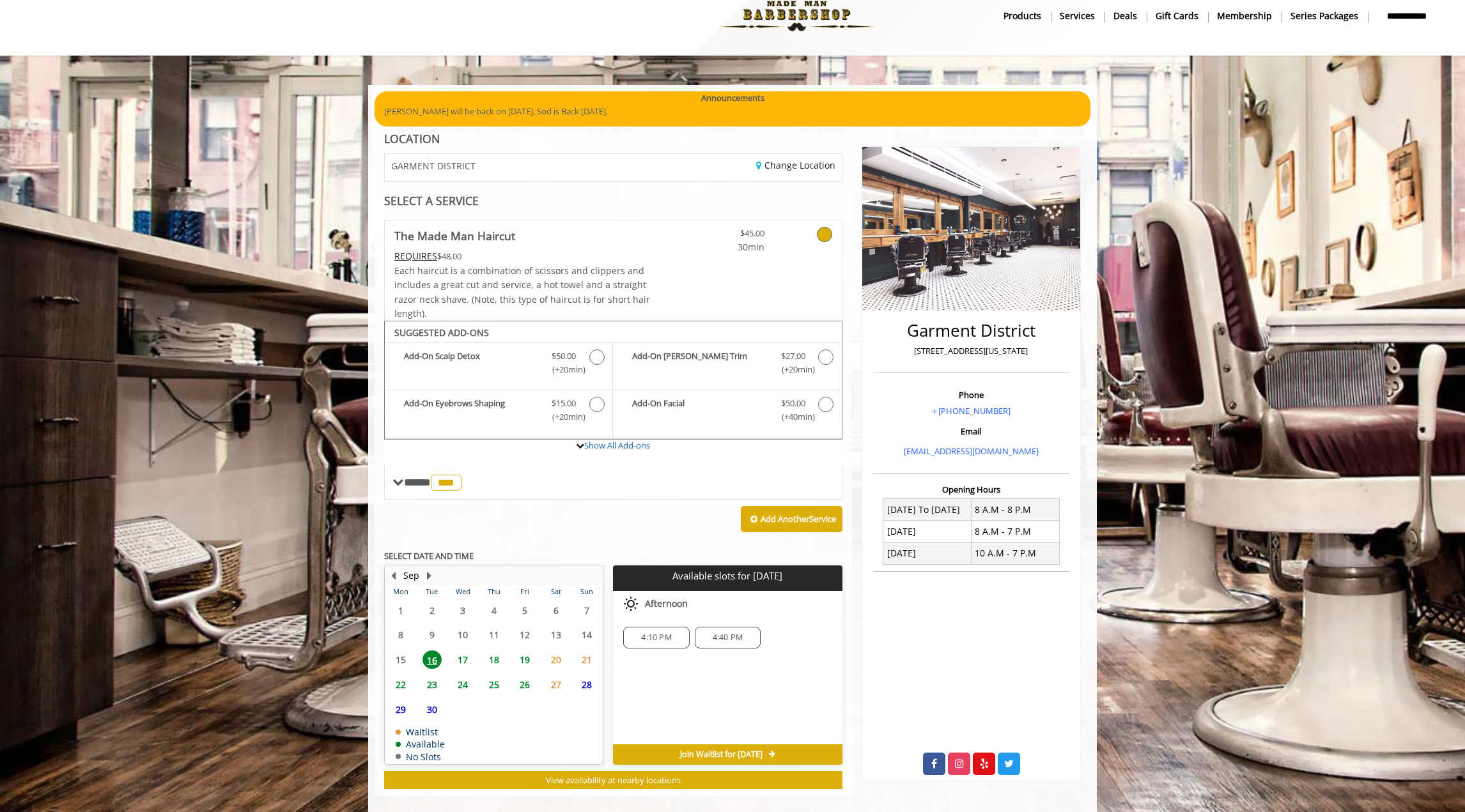
scroll to position [37, 0]
